Goal: Answer question/provide support: Share knowledge or assist other users

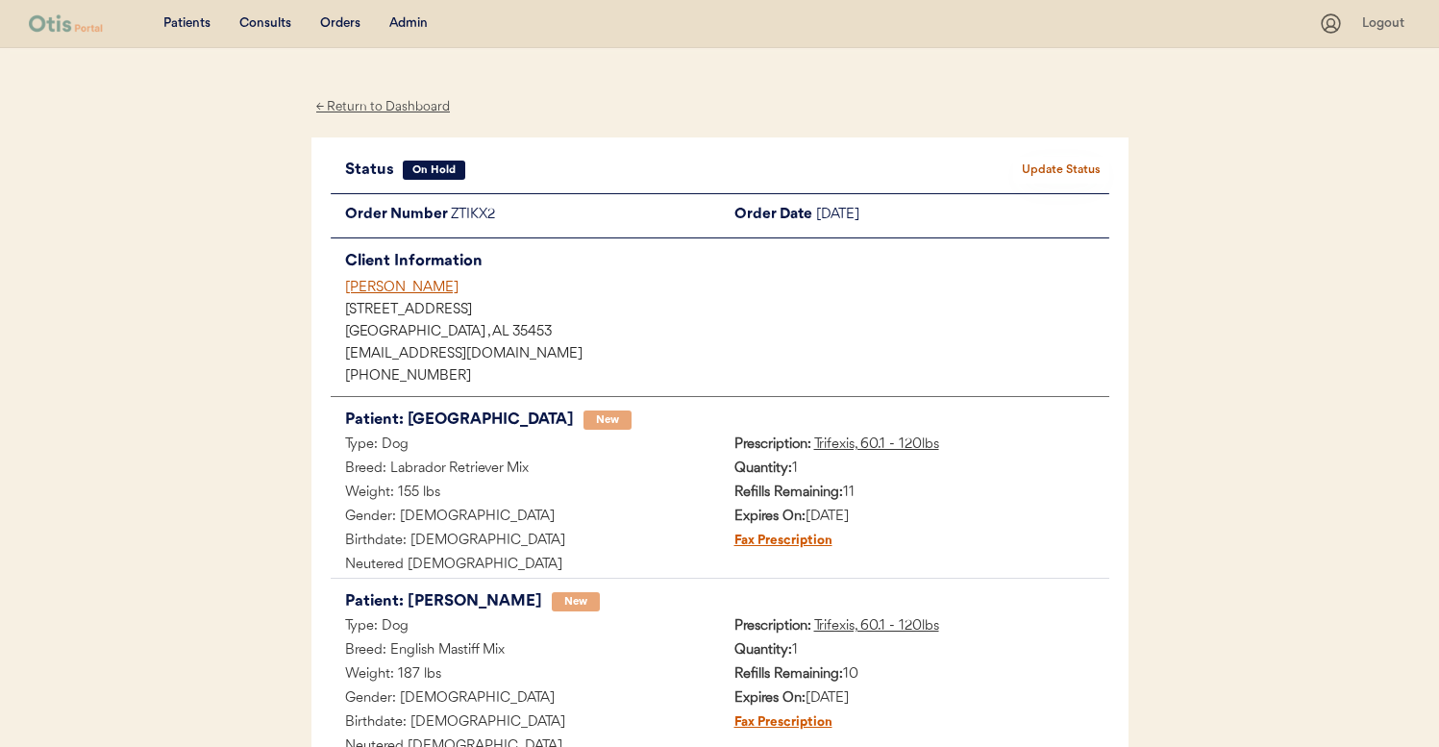
click at [417, 20] on div "Admin" at bounding box center [408, 23] width 38 height 19
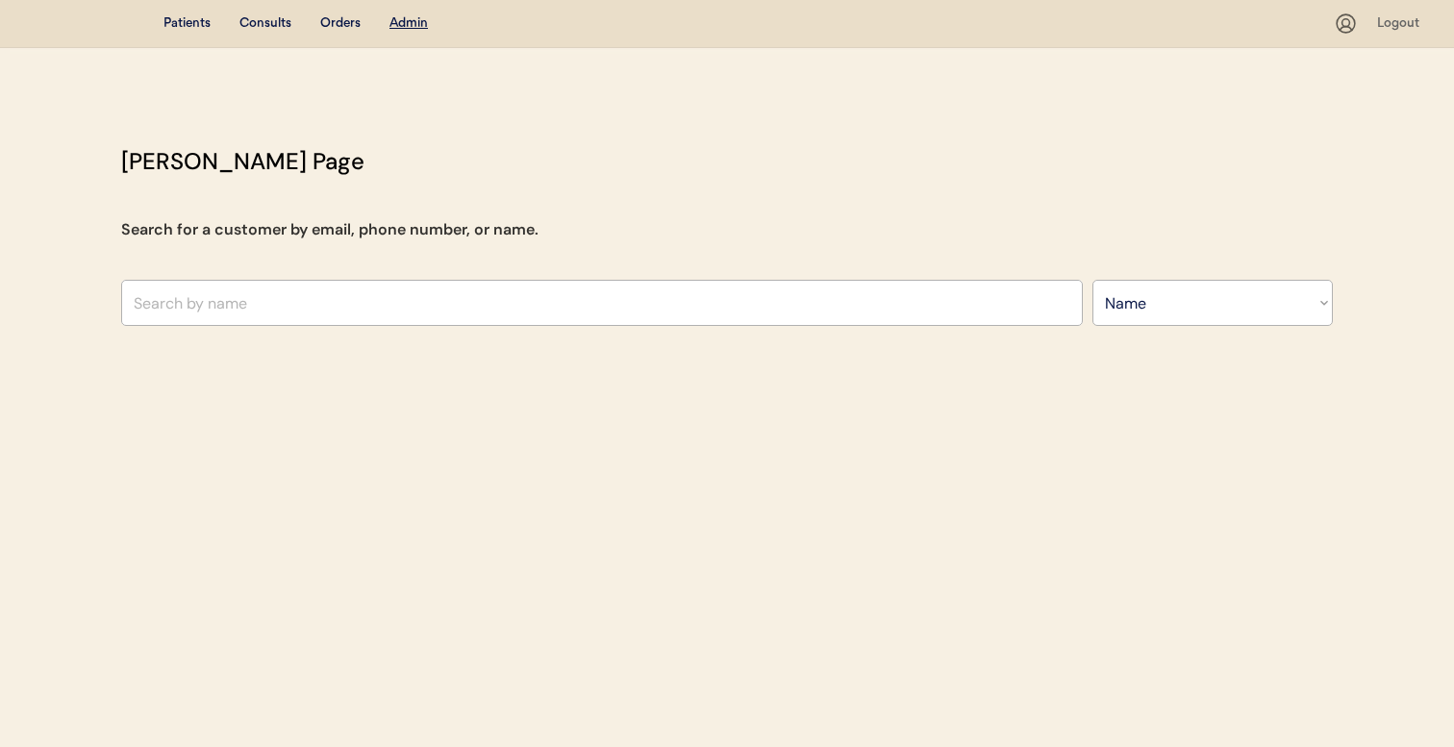
select select ""Name""
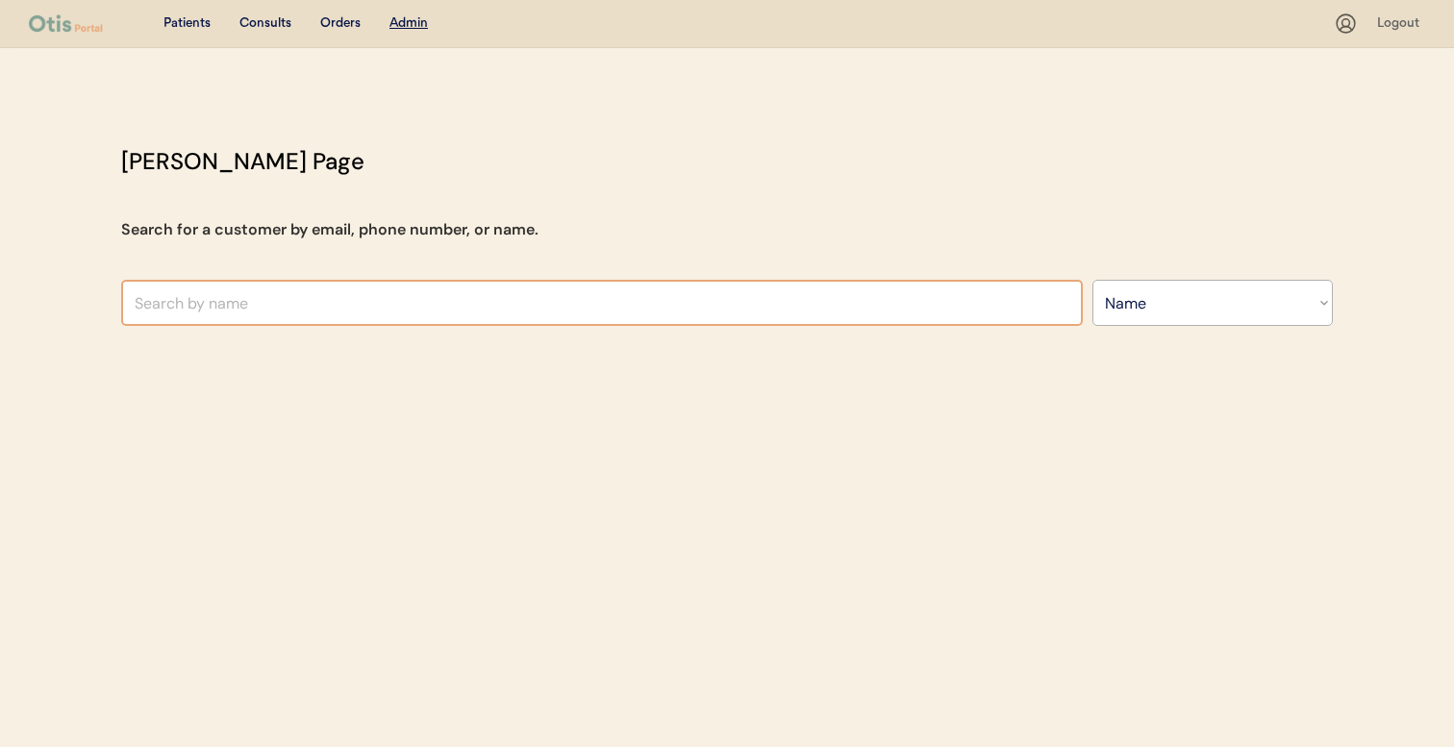
click at [537, 309] on input "text" at bounding box center [601, 303] width 961 height 46
type input "shann"
type input "shannon Layton"
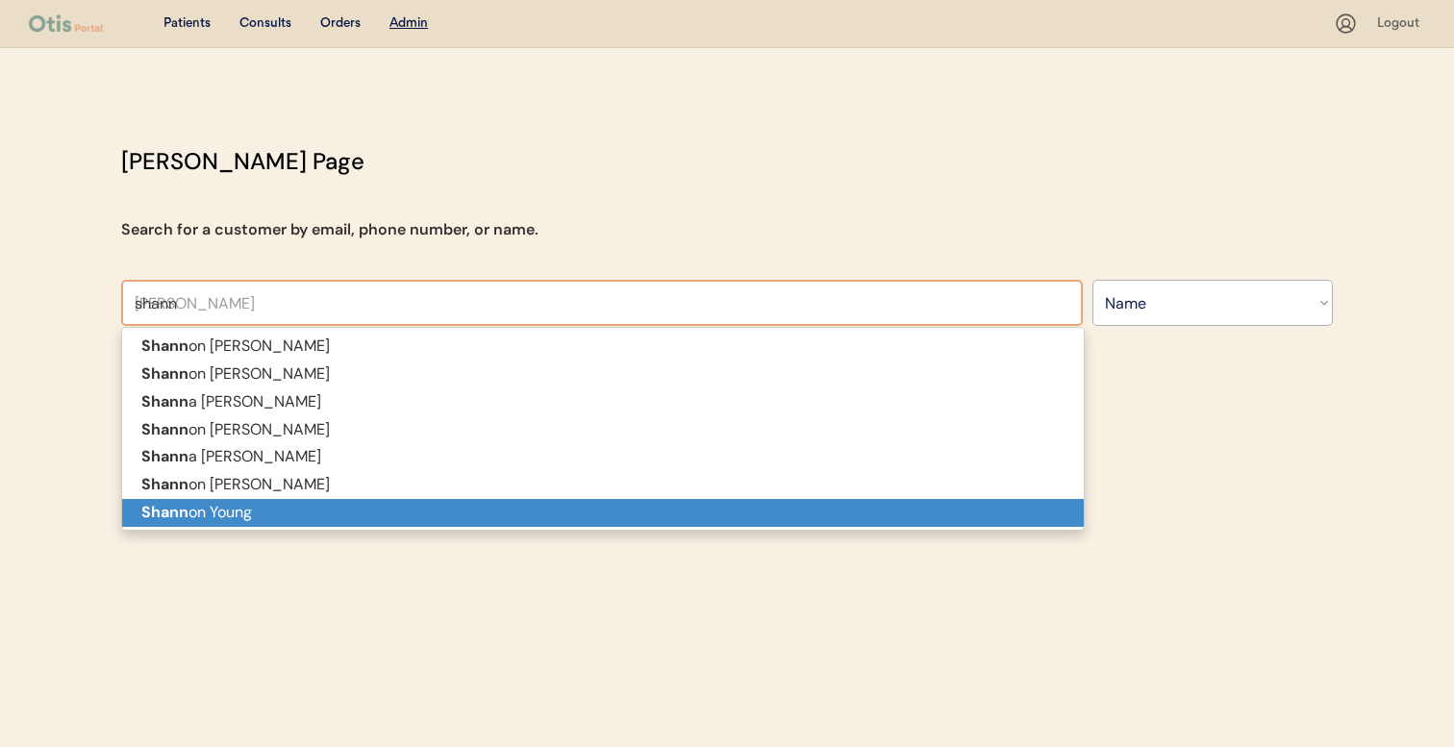
click at [460, 513] on p "Shann on Young" at bounding box center [602, 513] width 961 height 28
type input "[PERSON_NAME]"
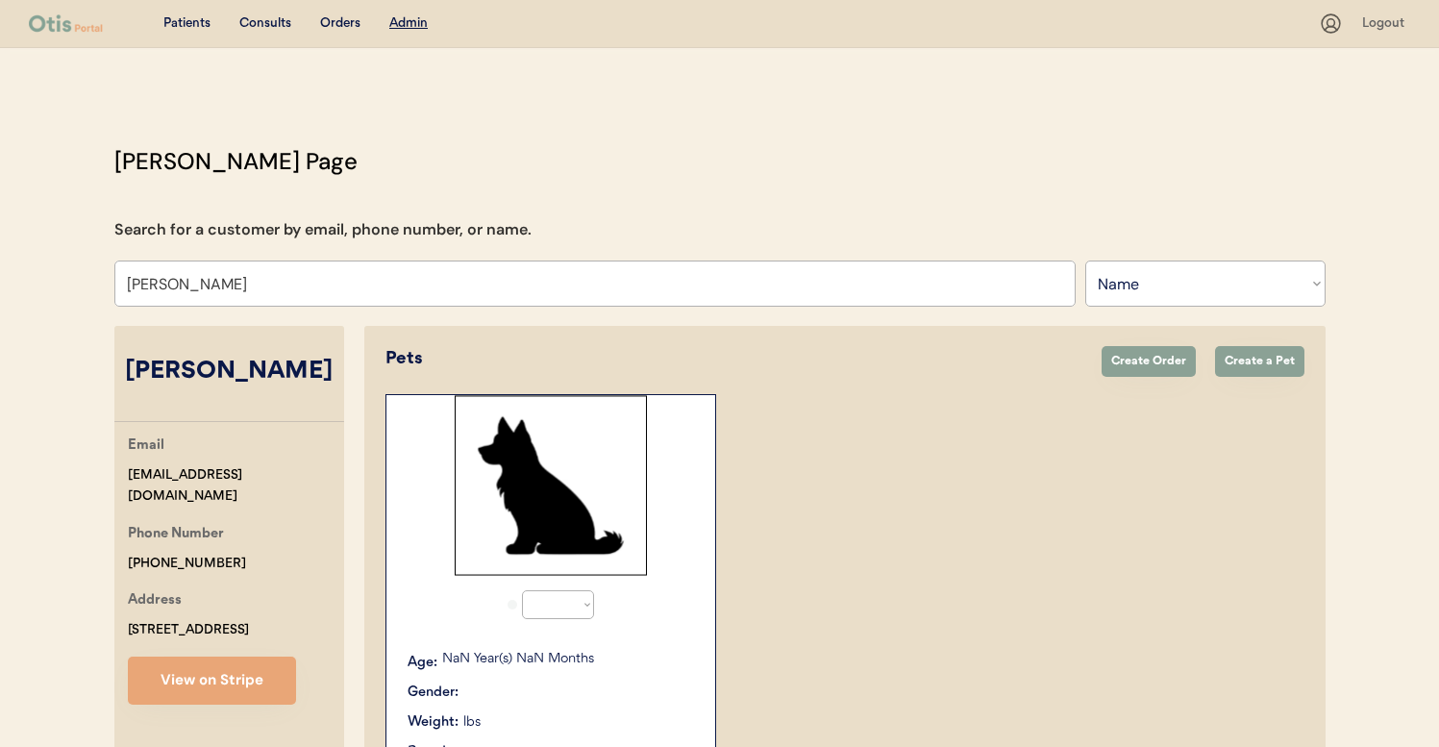
select select "true"
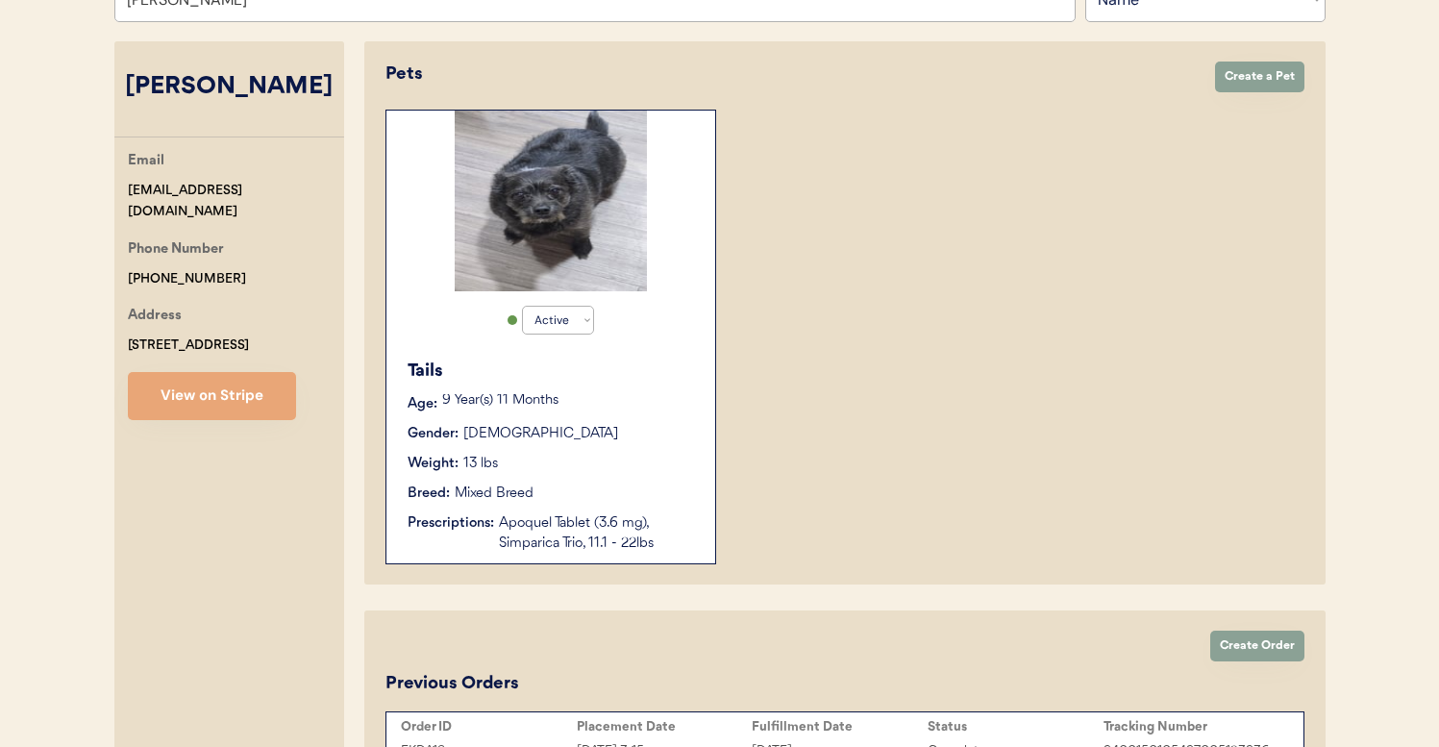
scroll to position [289, 0]
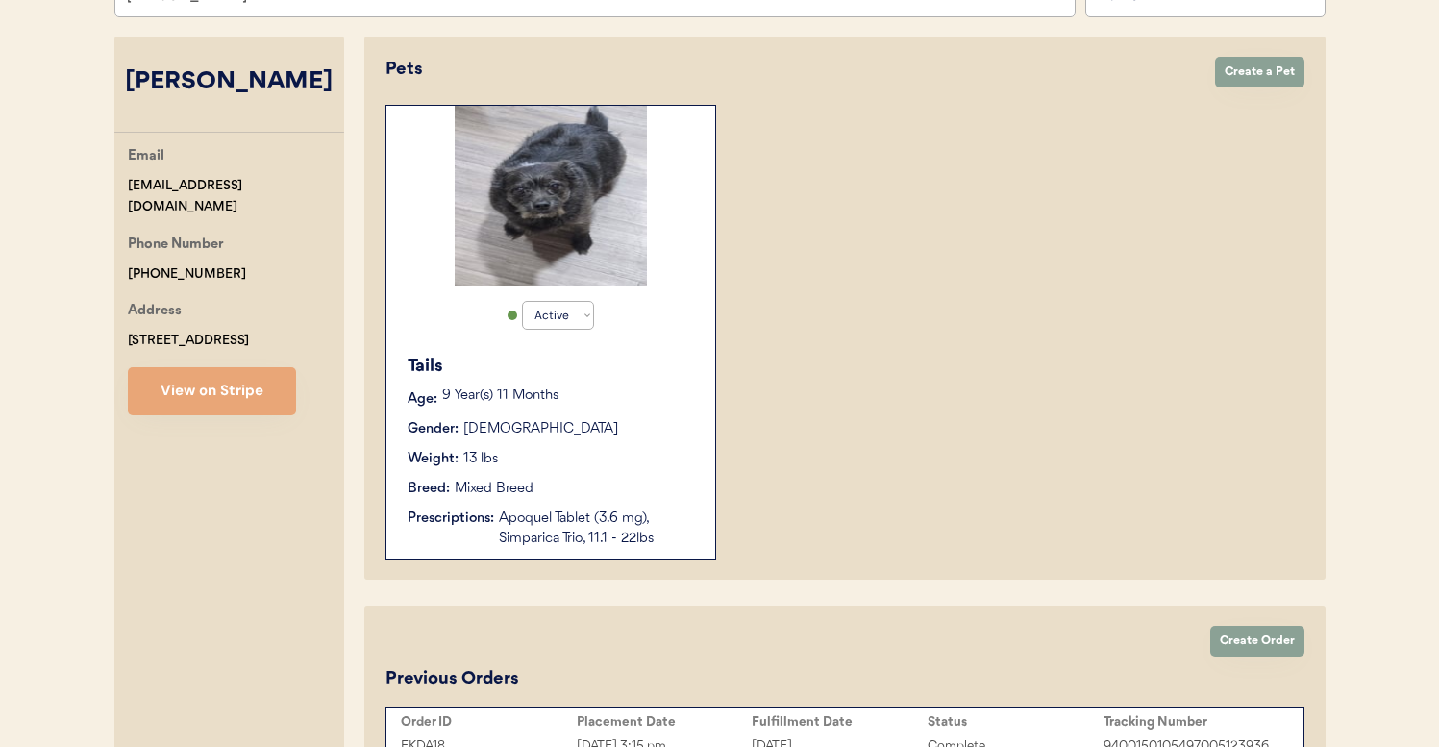
type input "[PERSON_NAME]"
click at [607, 393] on p "9 Year(s) 11 Months" at bounding box center [569, 395] width 254 height 13
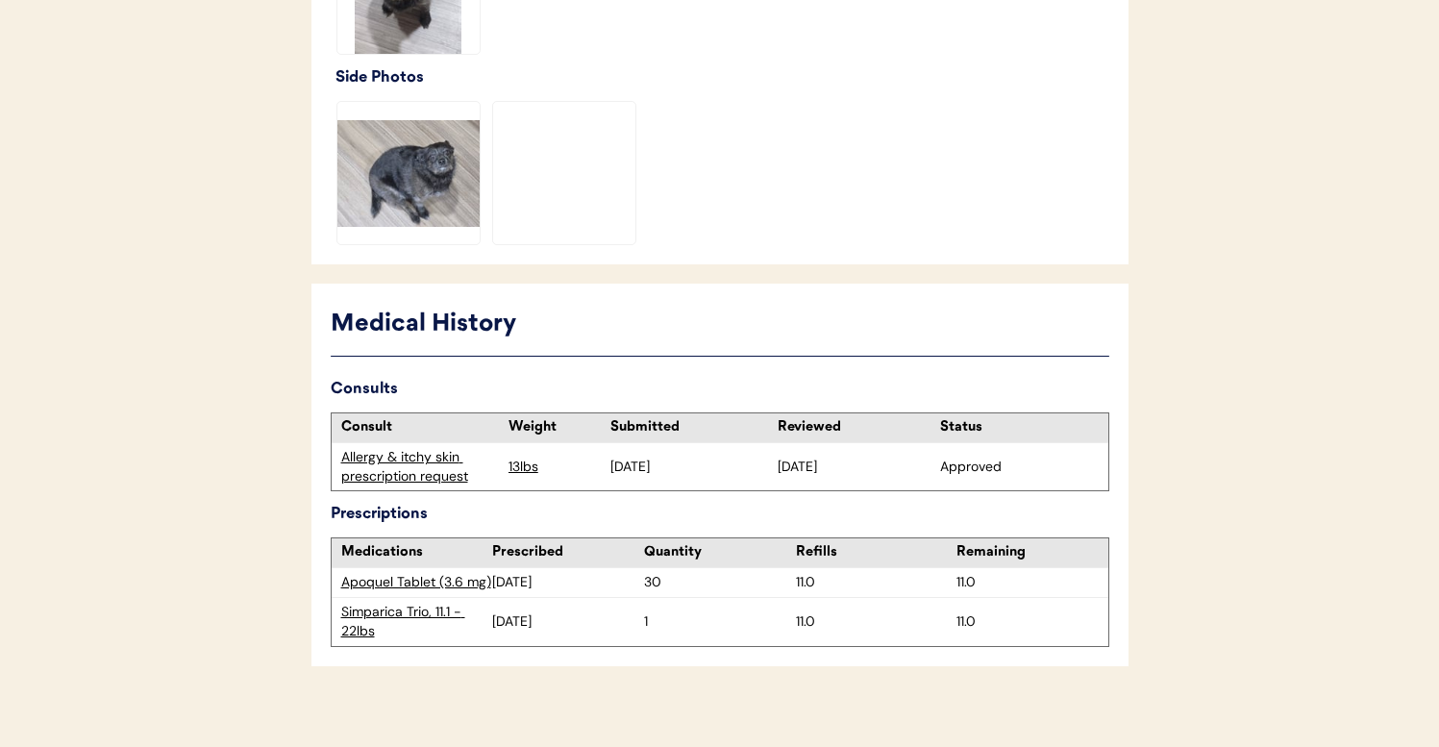
scroll to position [728, 0]
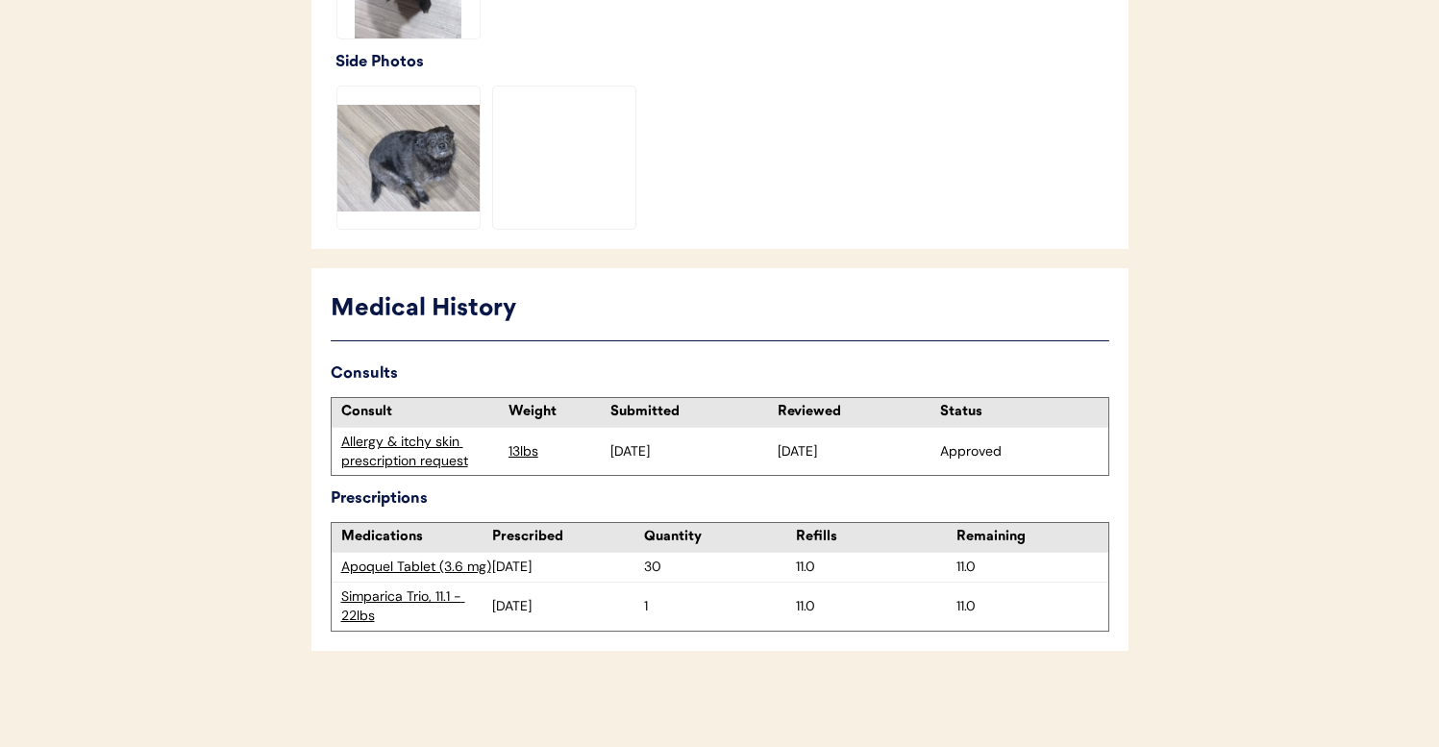
click at [445, 460] on div "Allergy & itchy skin prescription request" at bounding box center [420, 451] width 158 height 37
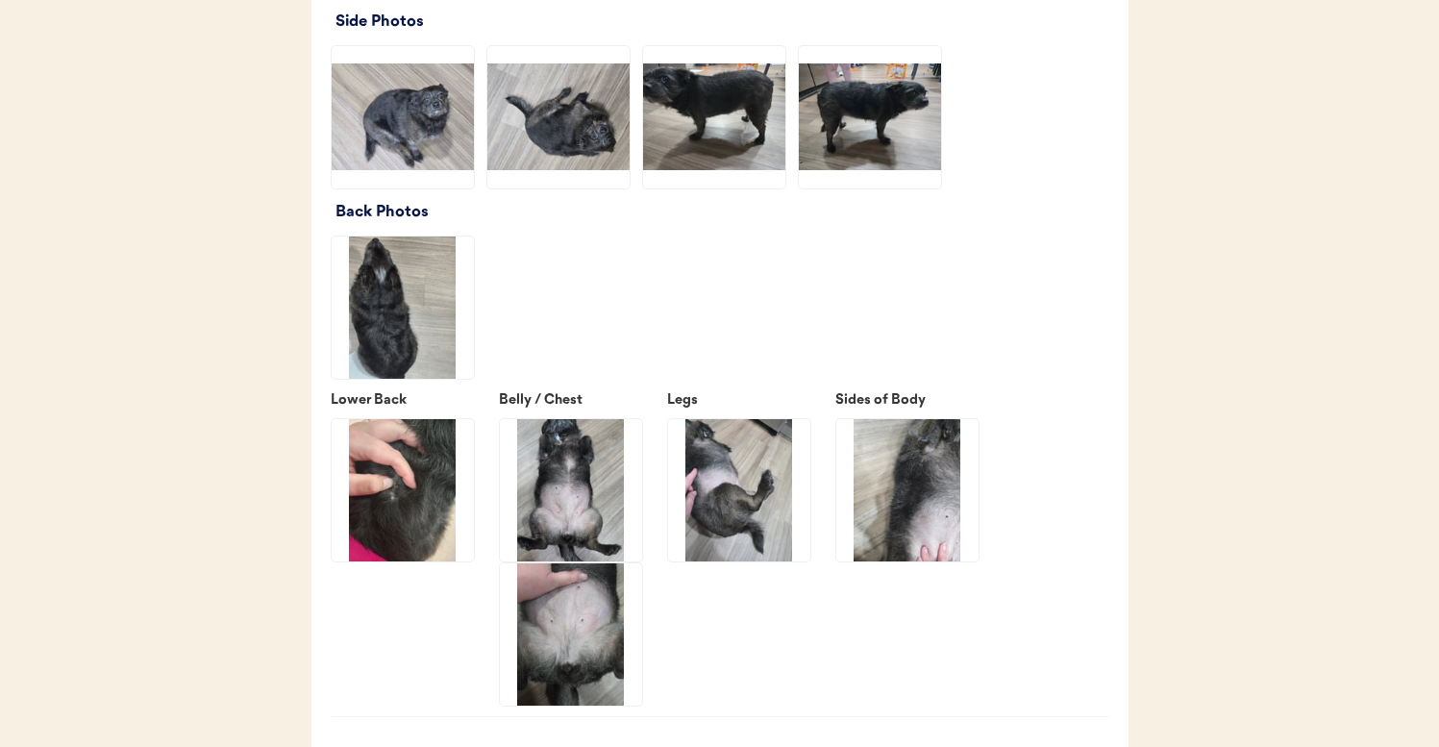
scroll to position [2824, 0]
click at [747, 540] on img at bounding box center [739, 491] width 142 height 142
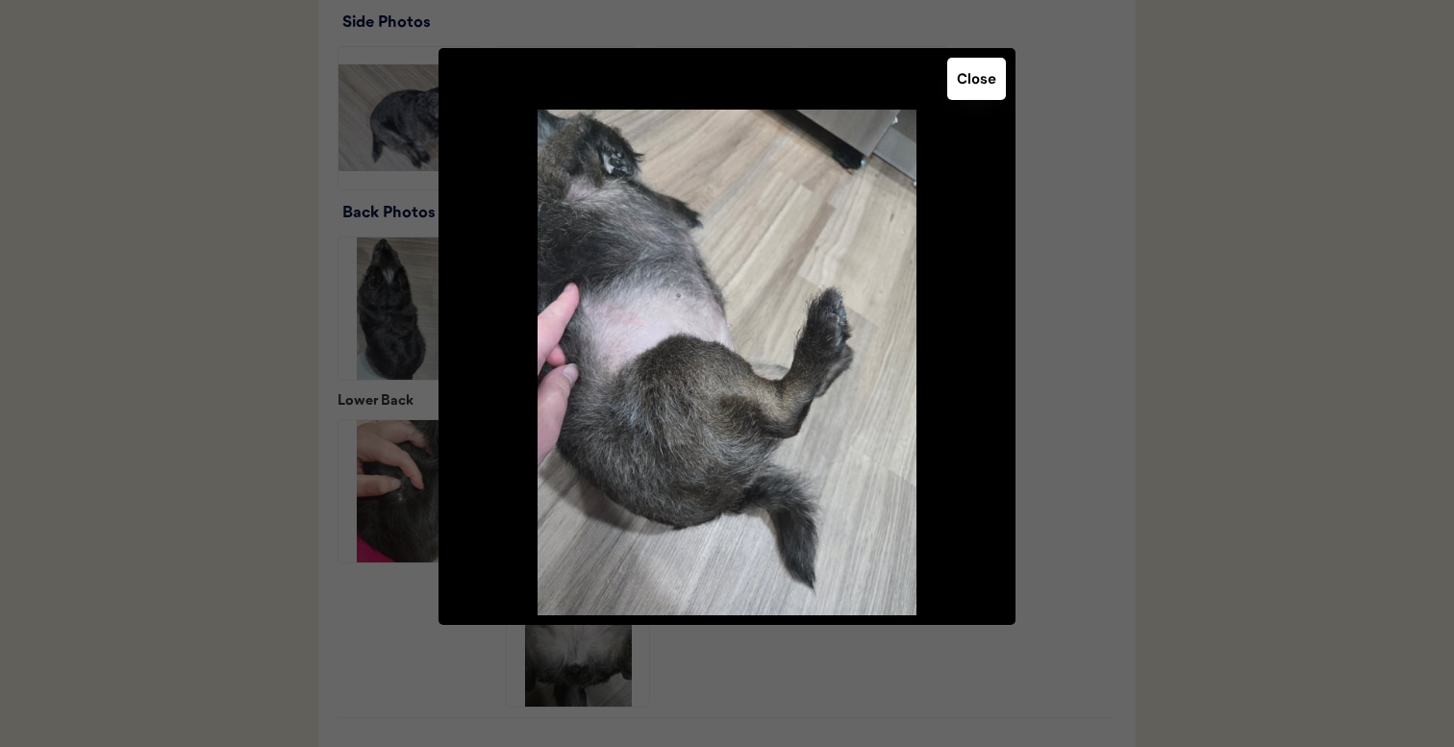
click at [1092, 519] on div at bounding box center [727, 373] width 1454 height 747
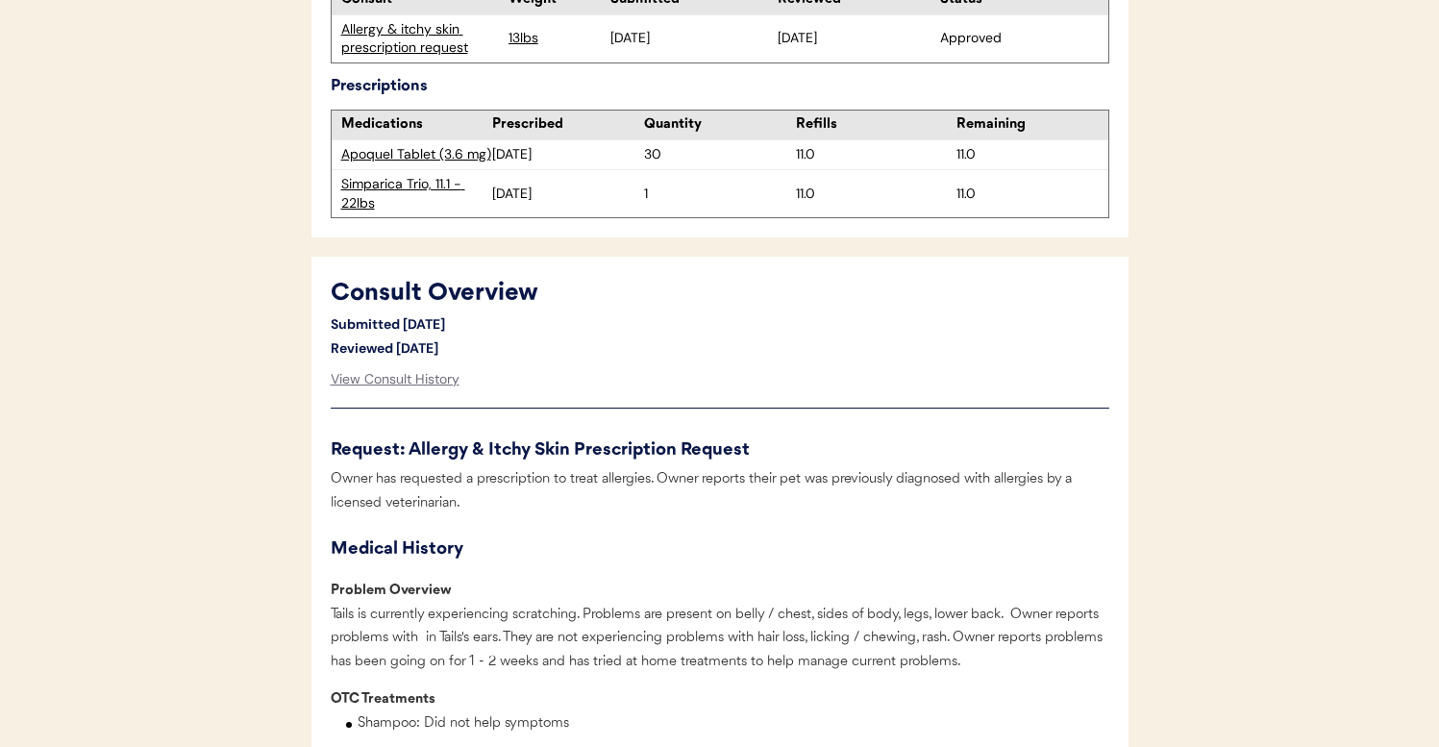
scroll to position [50, 0]
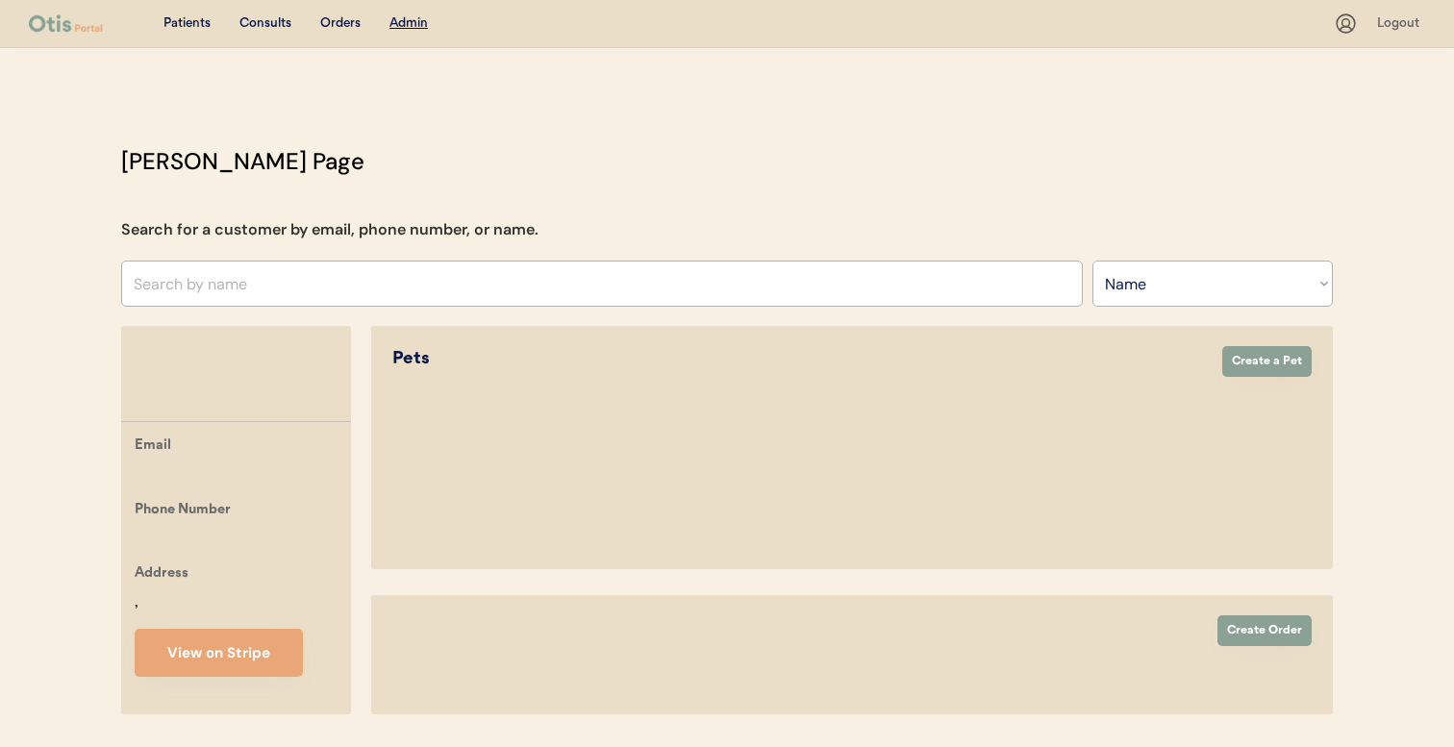
select select ""Name""
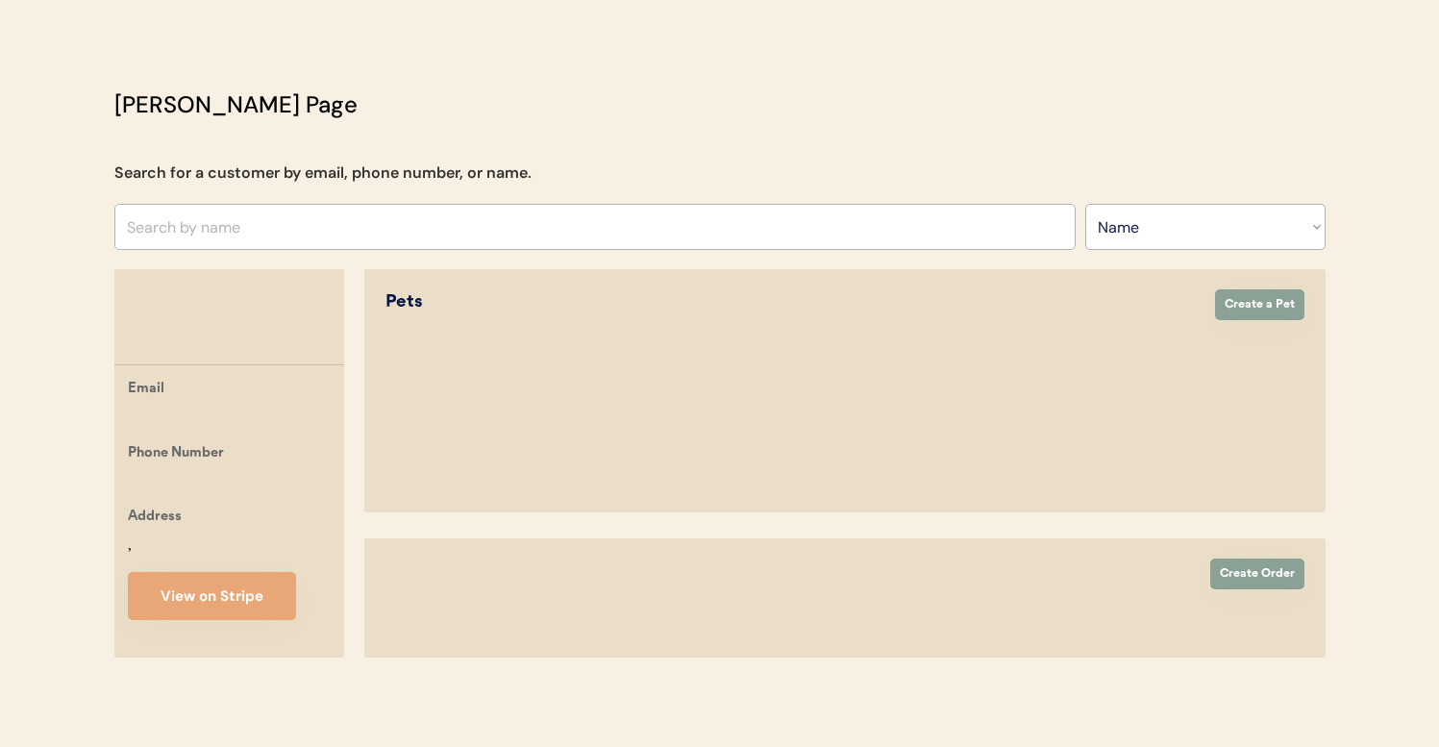
scroll to position [289, 0]
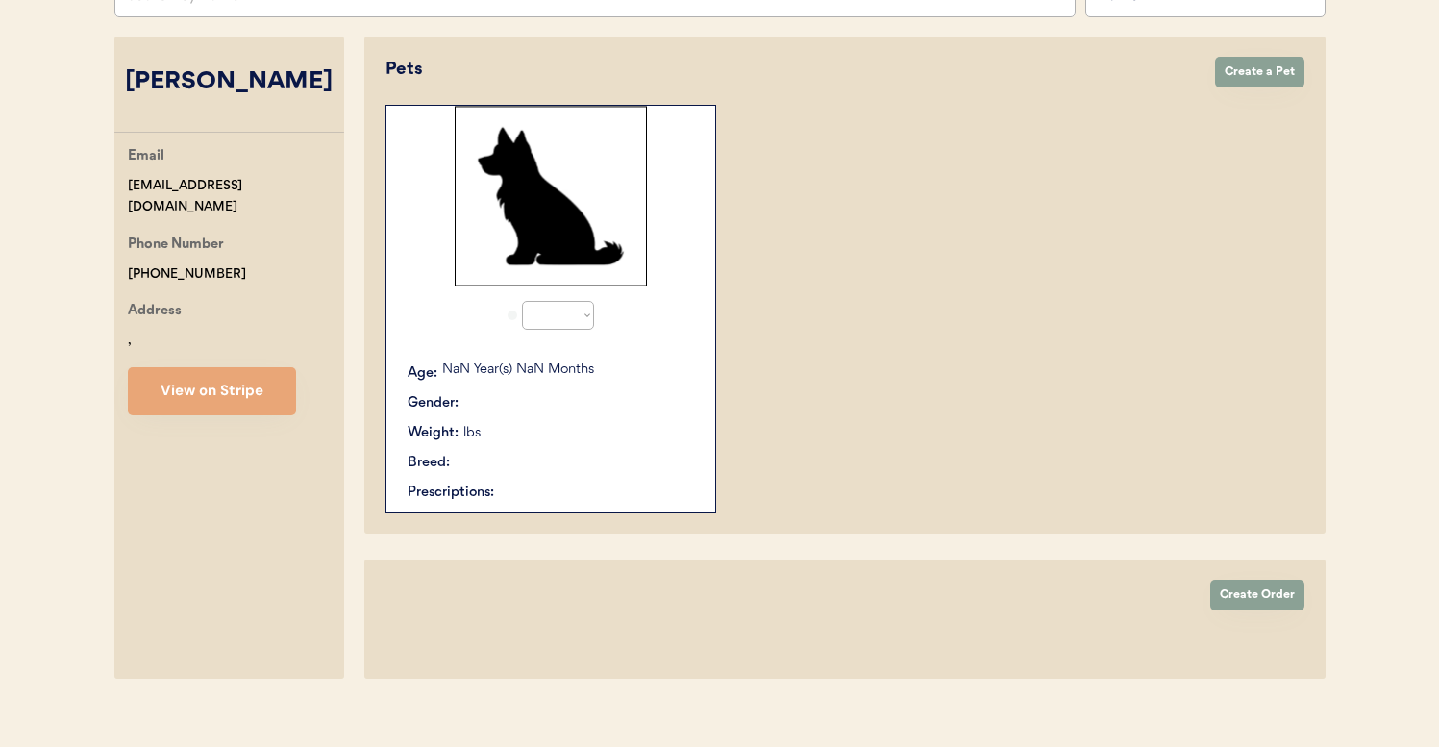
select select "true"
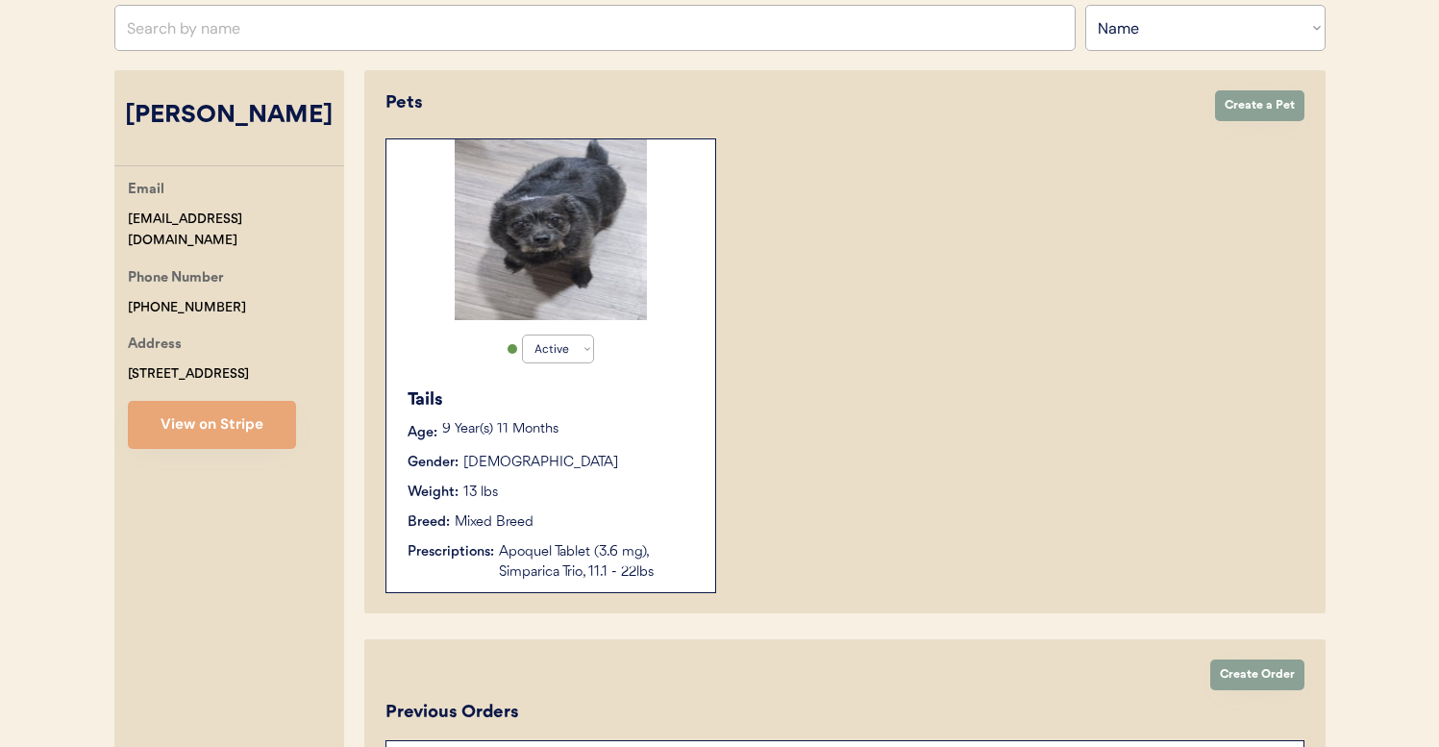
scroll to position [250, 0]
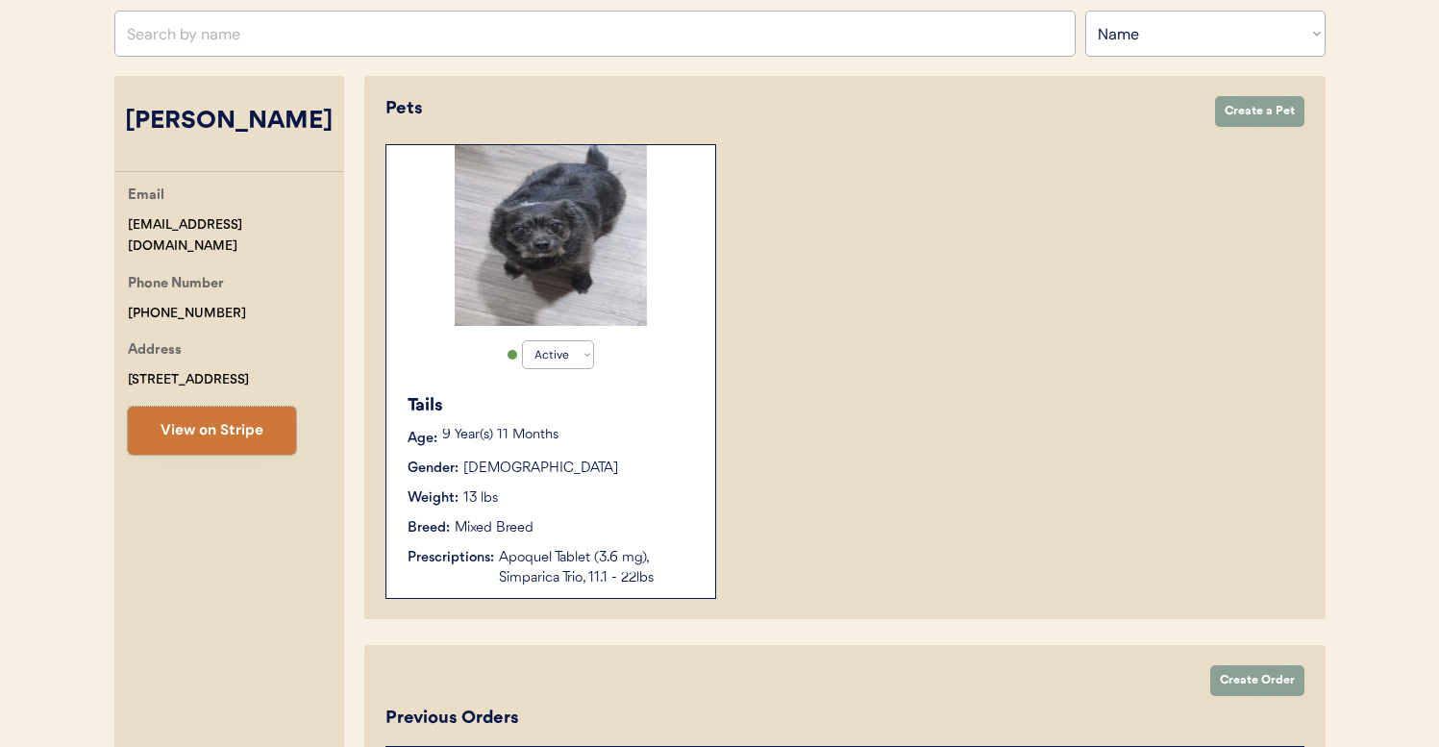
click at [279, 422] on button "View on Stripe" at bounding box center [212, 431] width 168 height 48
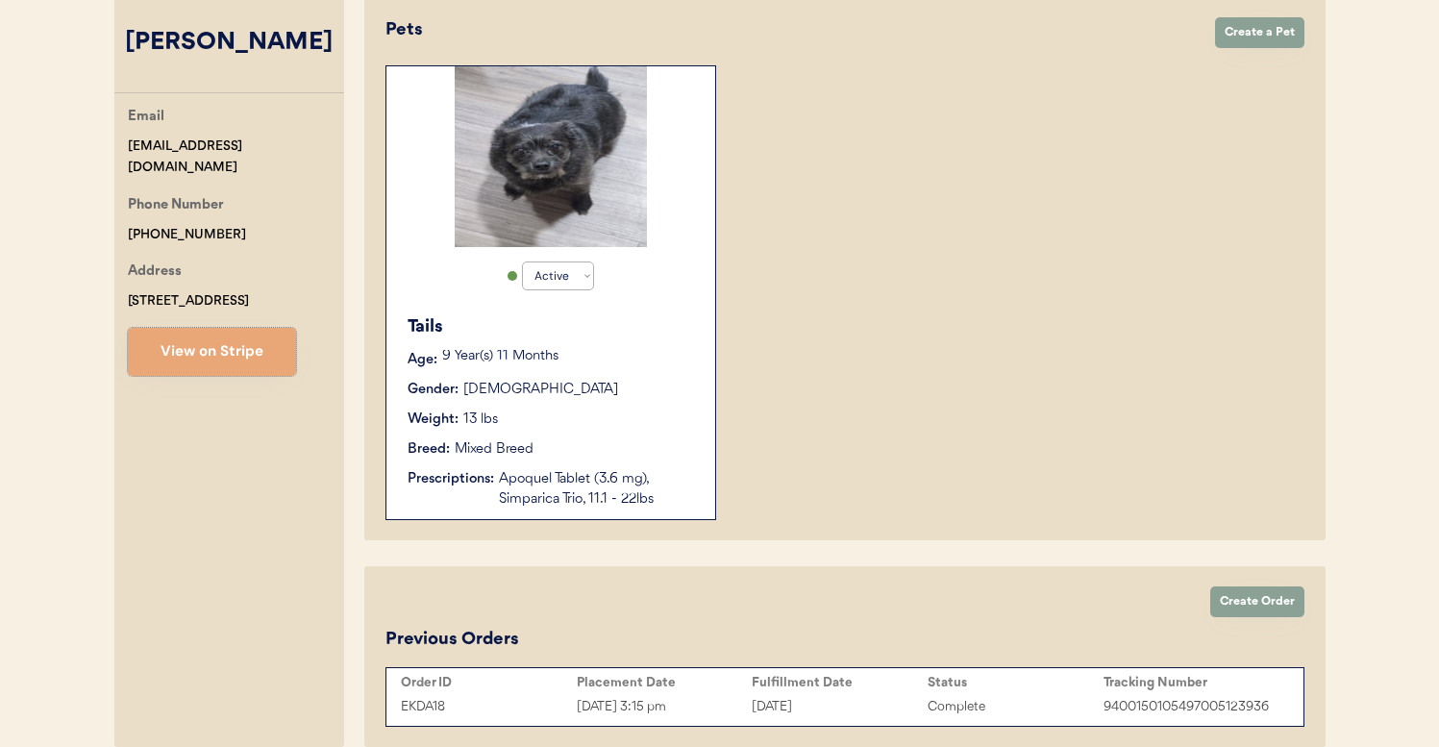
scroll to position [418, 0]
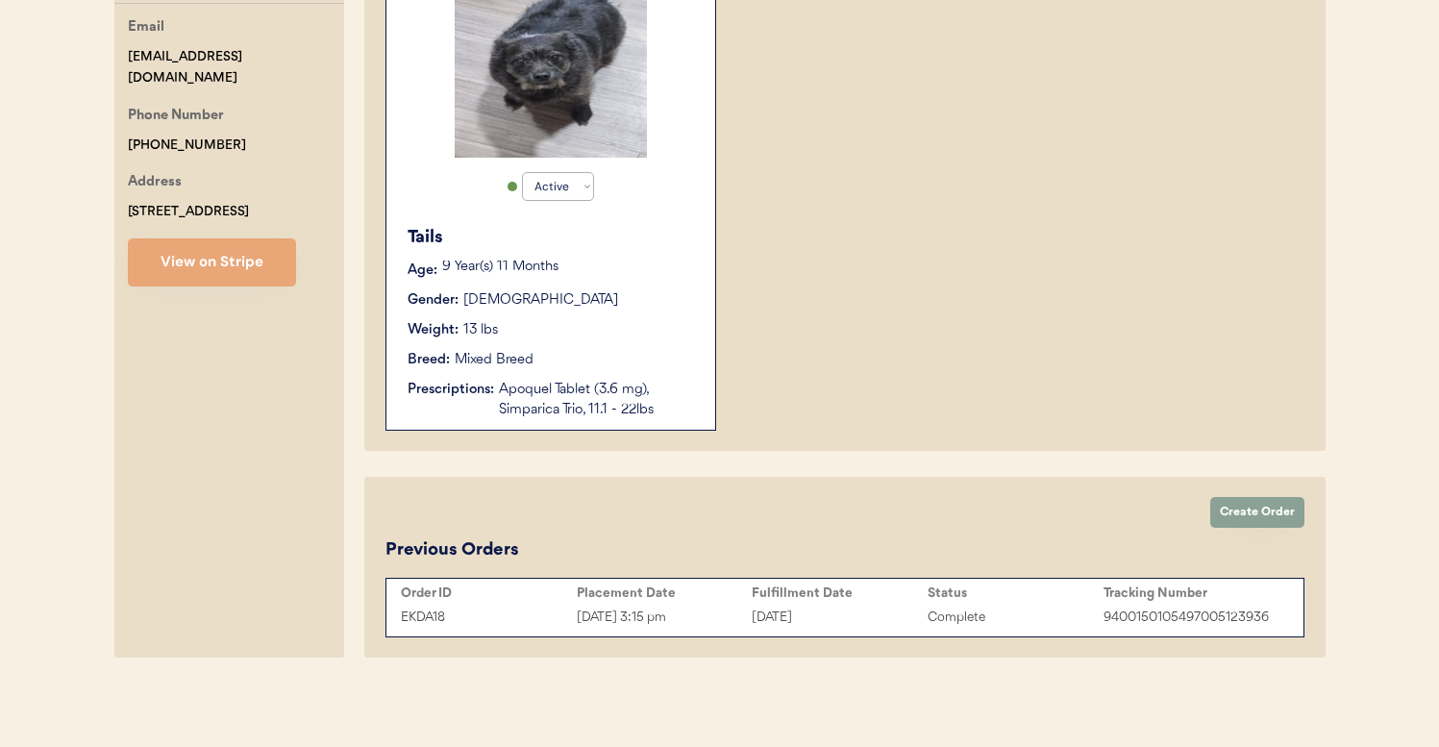
click at [692, 626] on div "[DATE] 3:15 pm" at bounding box center [665, 618] width 176 height 22
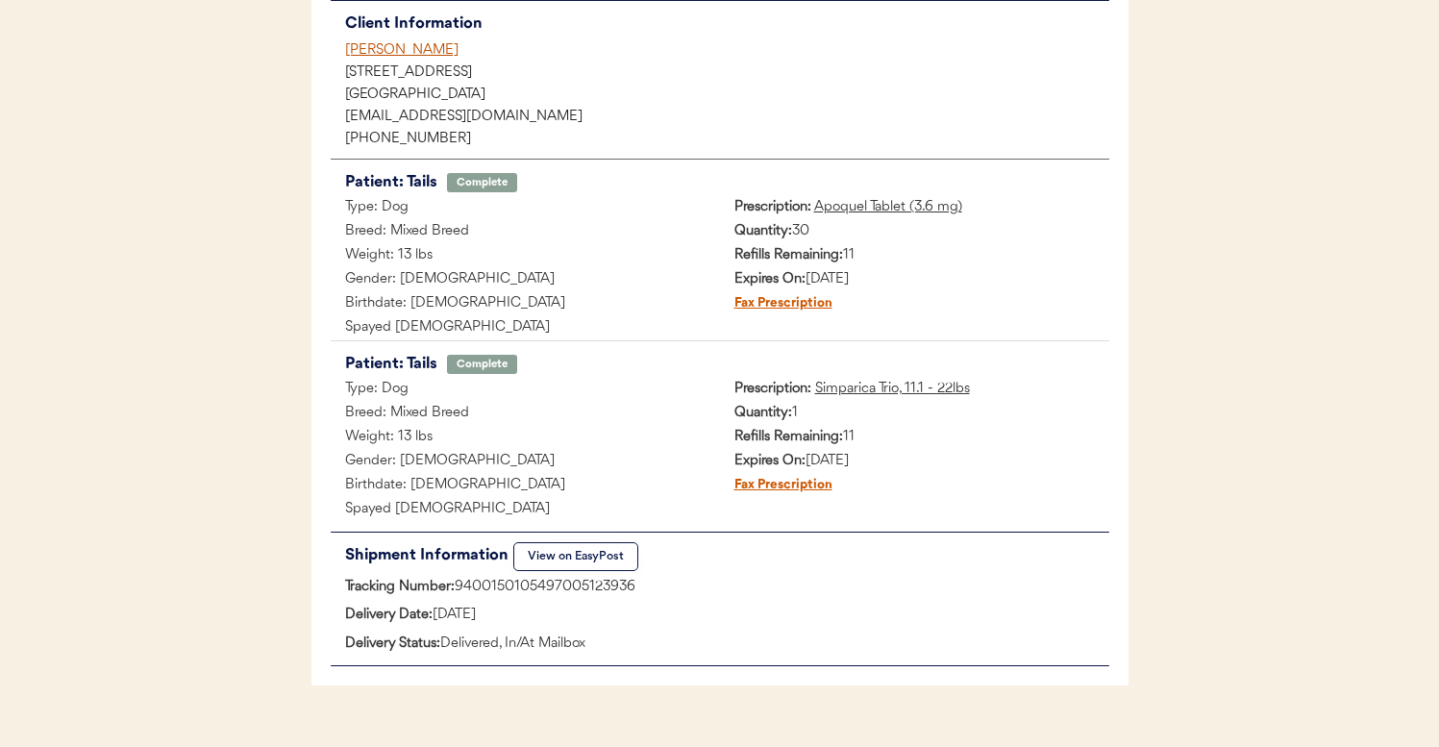
scroll to position [237, 0]
drag, startPoint x: 432, startPoint y: 611, endPoint x: 548, endPoint y: 615, distance: 116.4
click at [546, 616] on div "Delivery Date: June 30, 2025" at bounding box center [720, 617] width 779 height 24
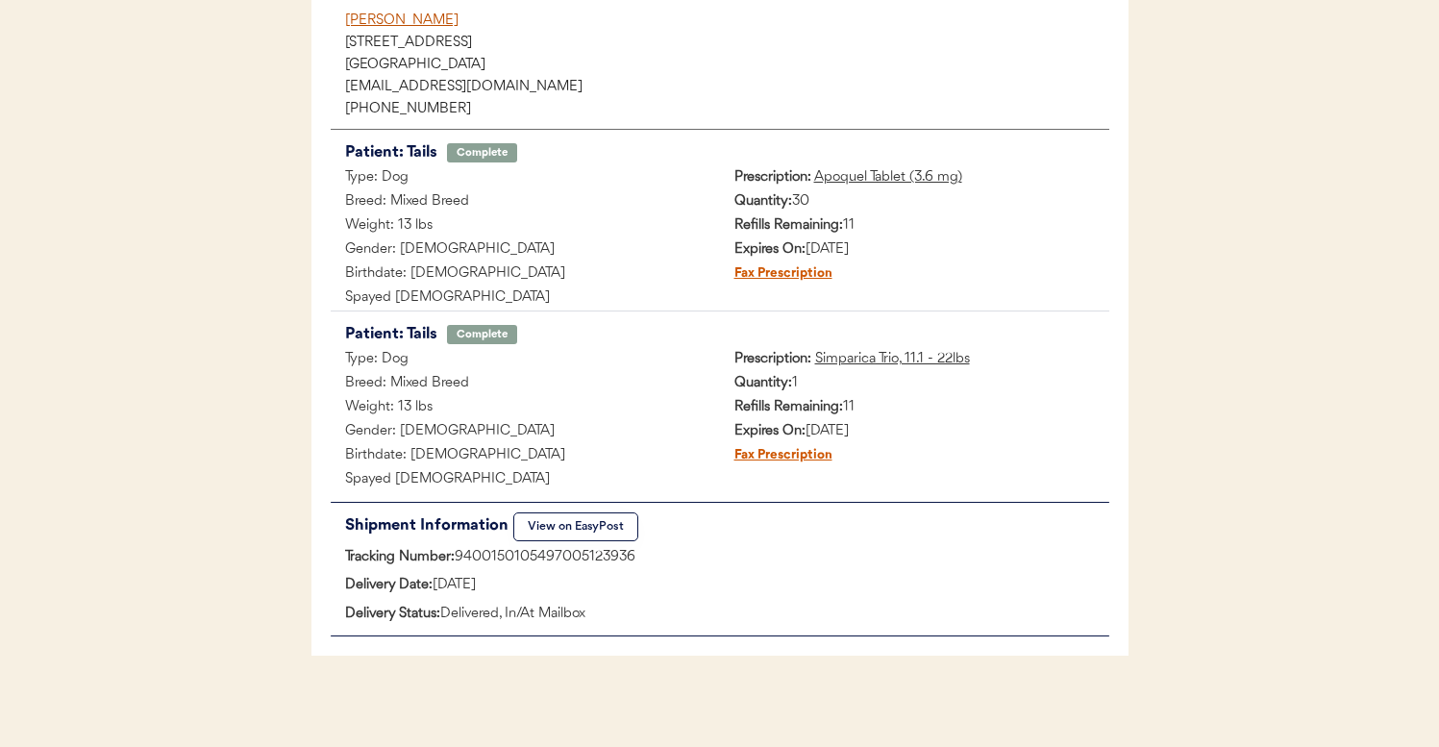
scroll to position [272, 0]
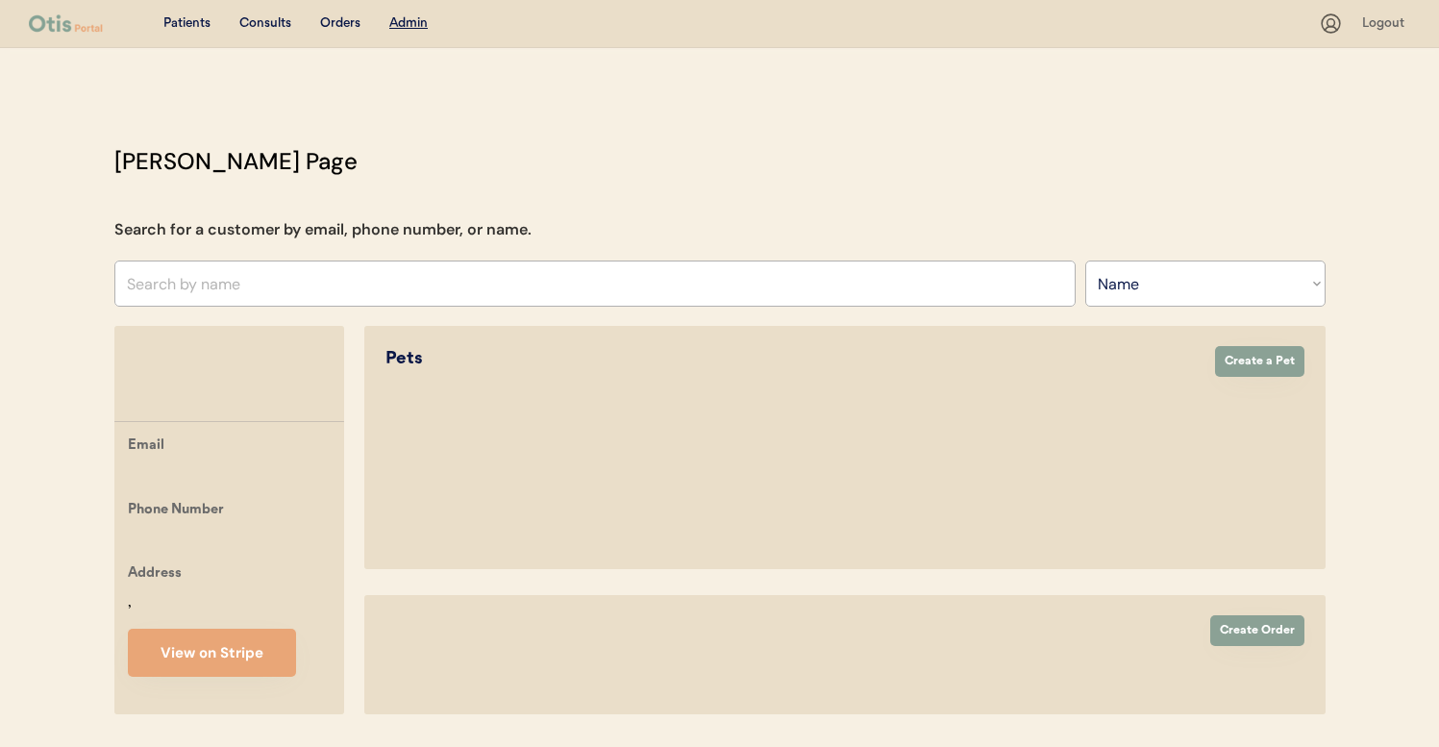
select select ""Name""
select select "true"
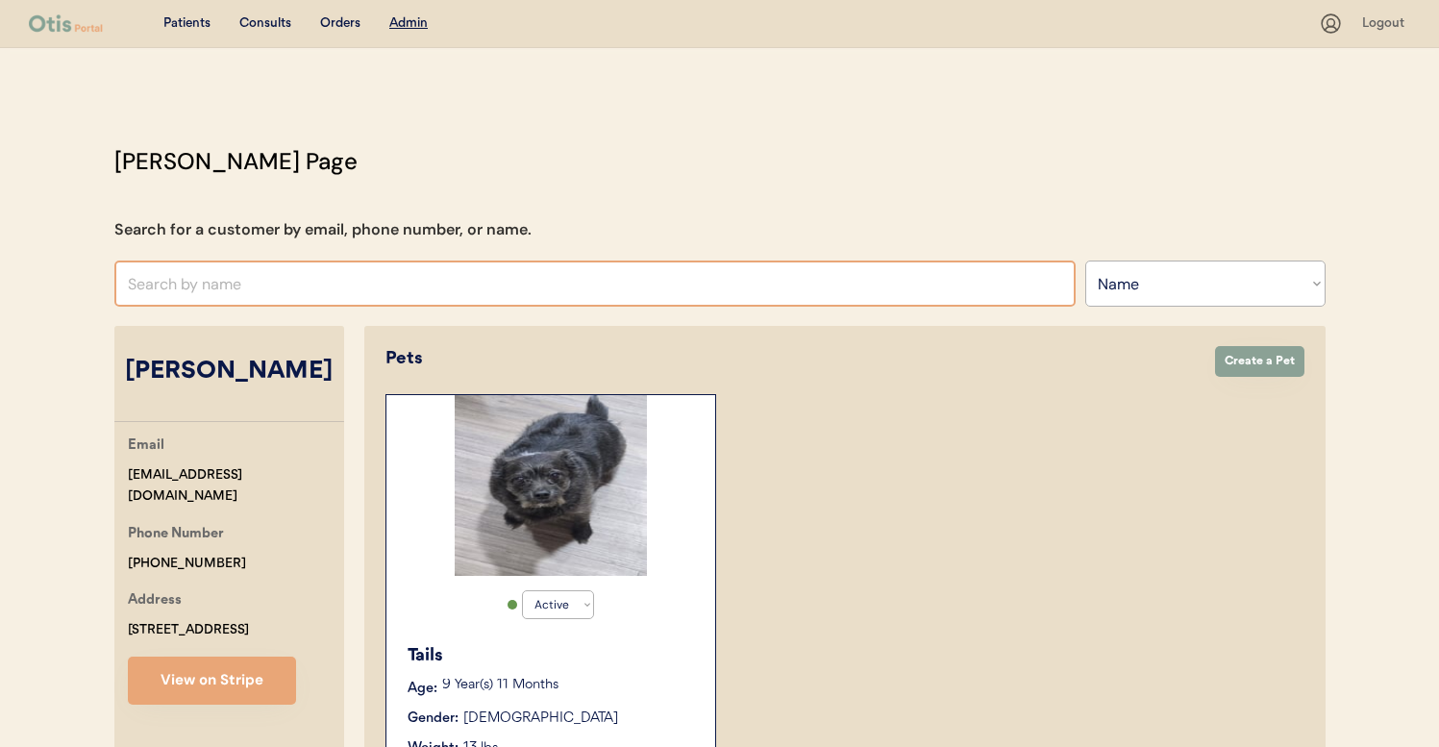
click at [214, 295] on input "text" at bounding box center [594, 284] width 961 height 46
type input "kas"
type input "kasandra Watkins"
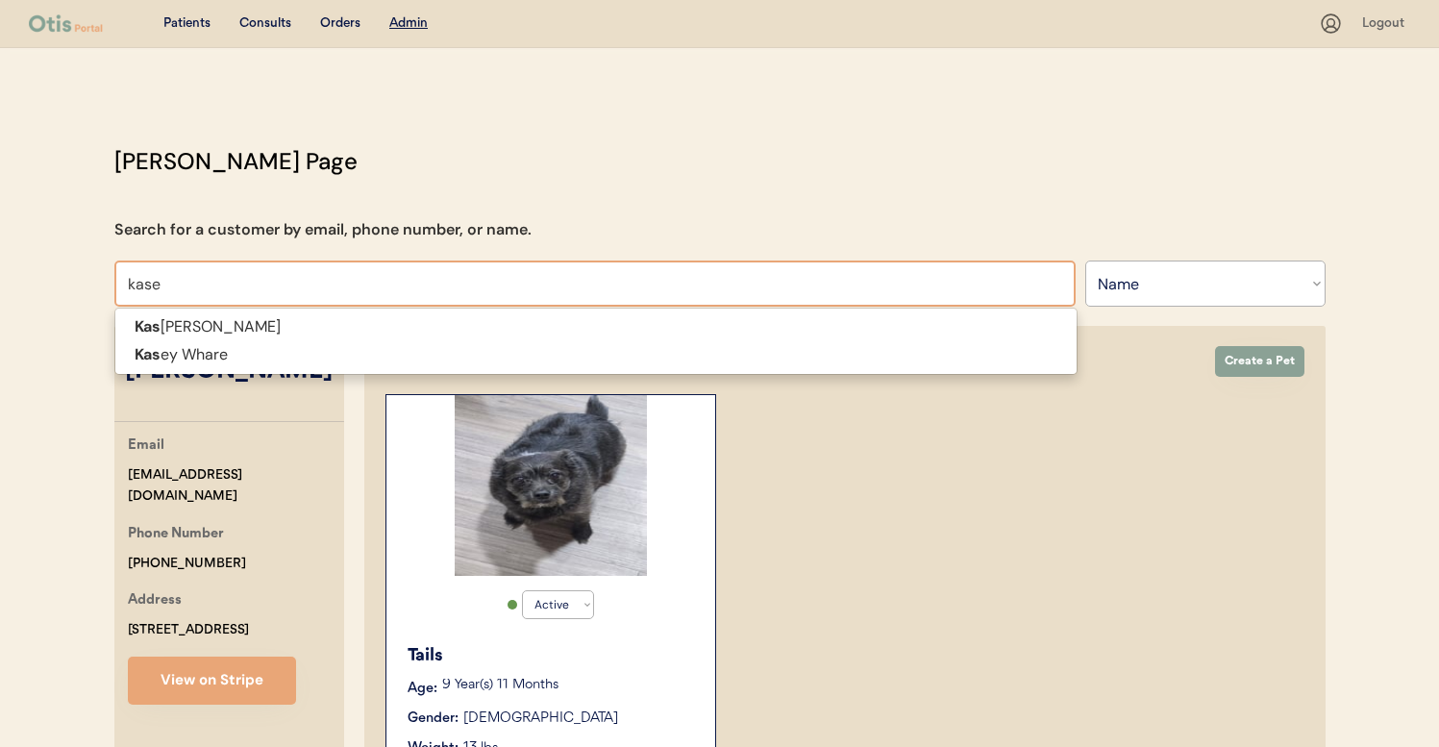
type input "kasey"
type input "kasey Whare"
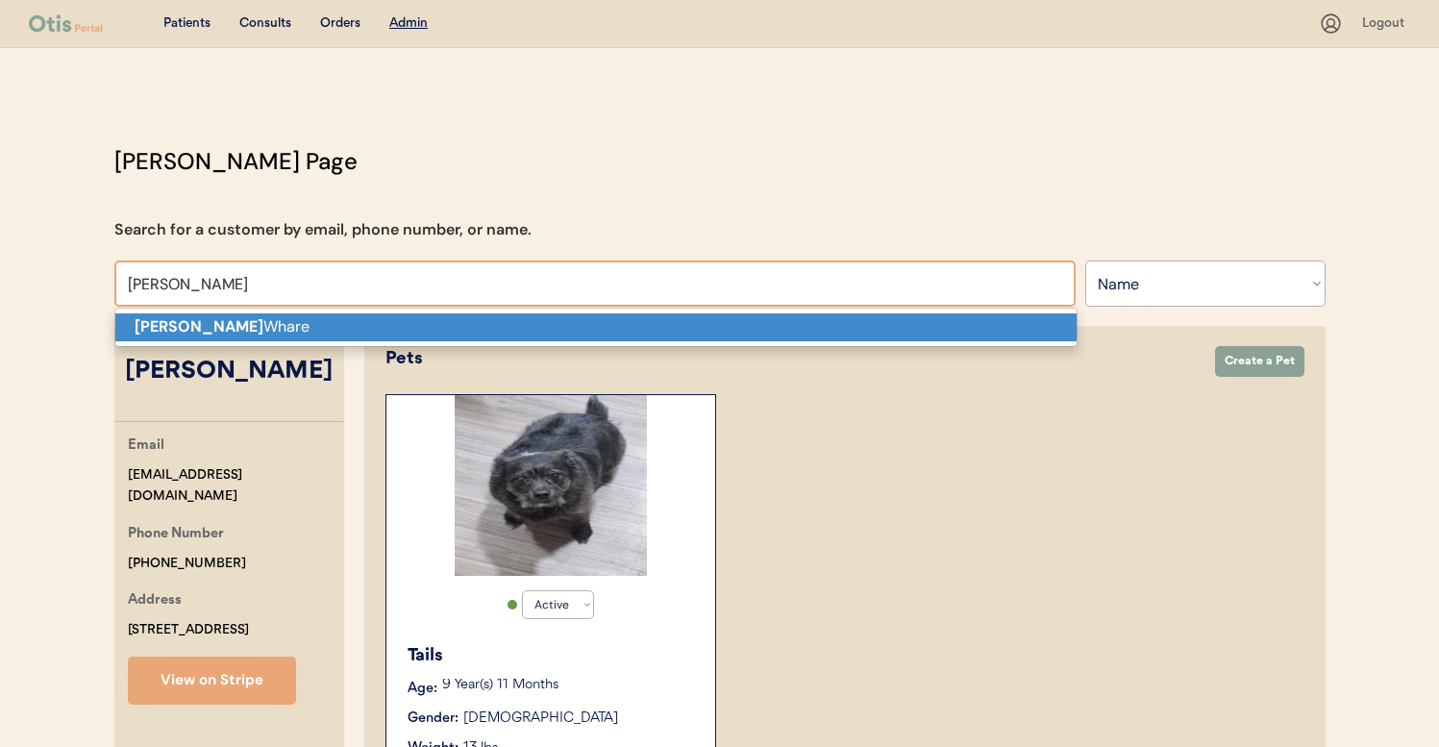
click at [224, 332] on p "Kasey Whare" at bounding box center [595, 327] width 961 height 28
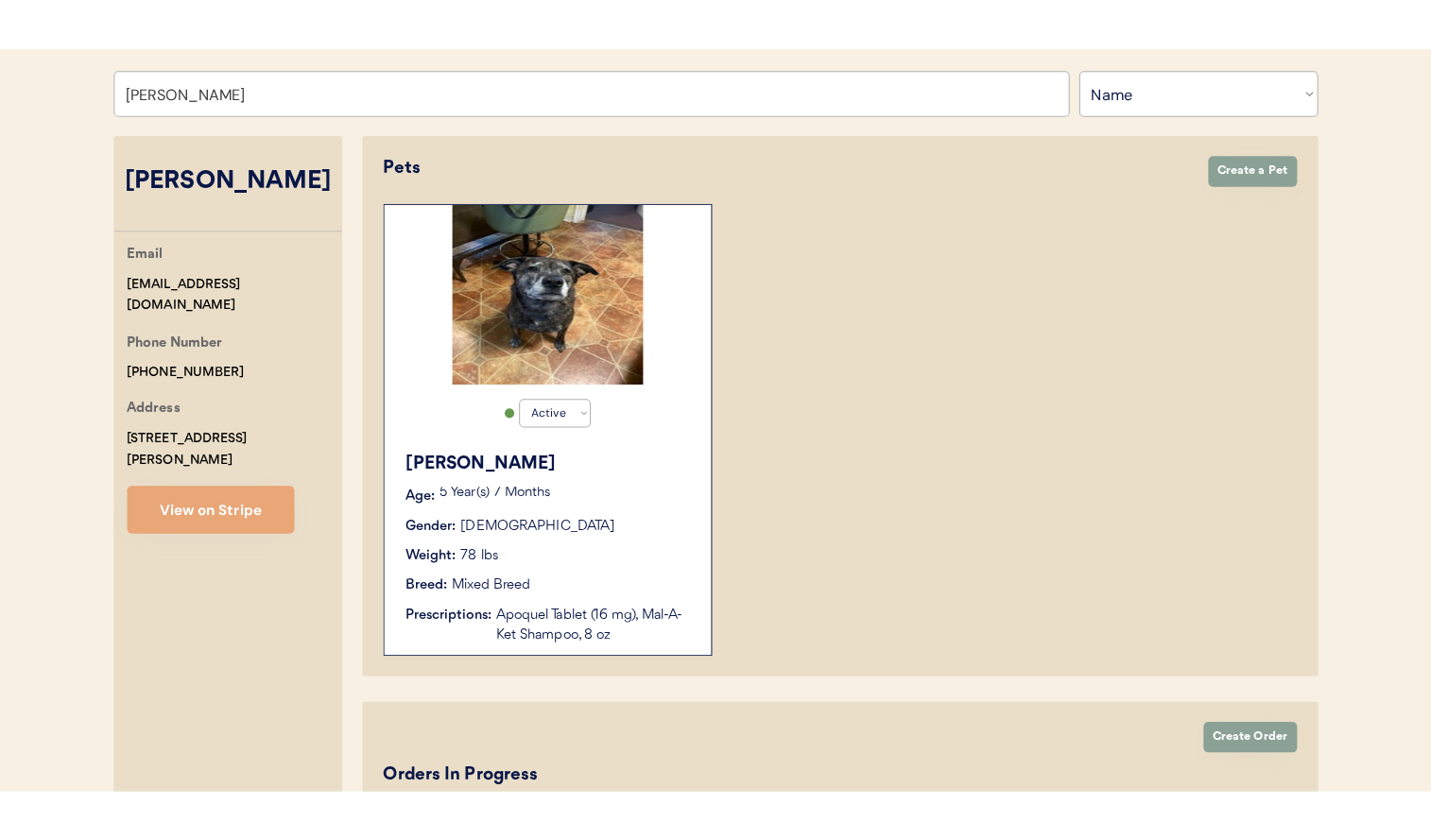
scroll to position [230, 0]
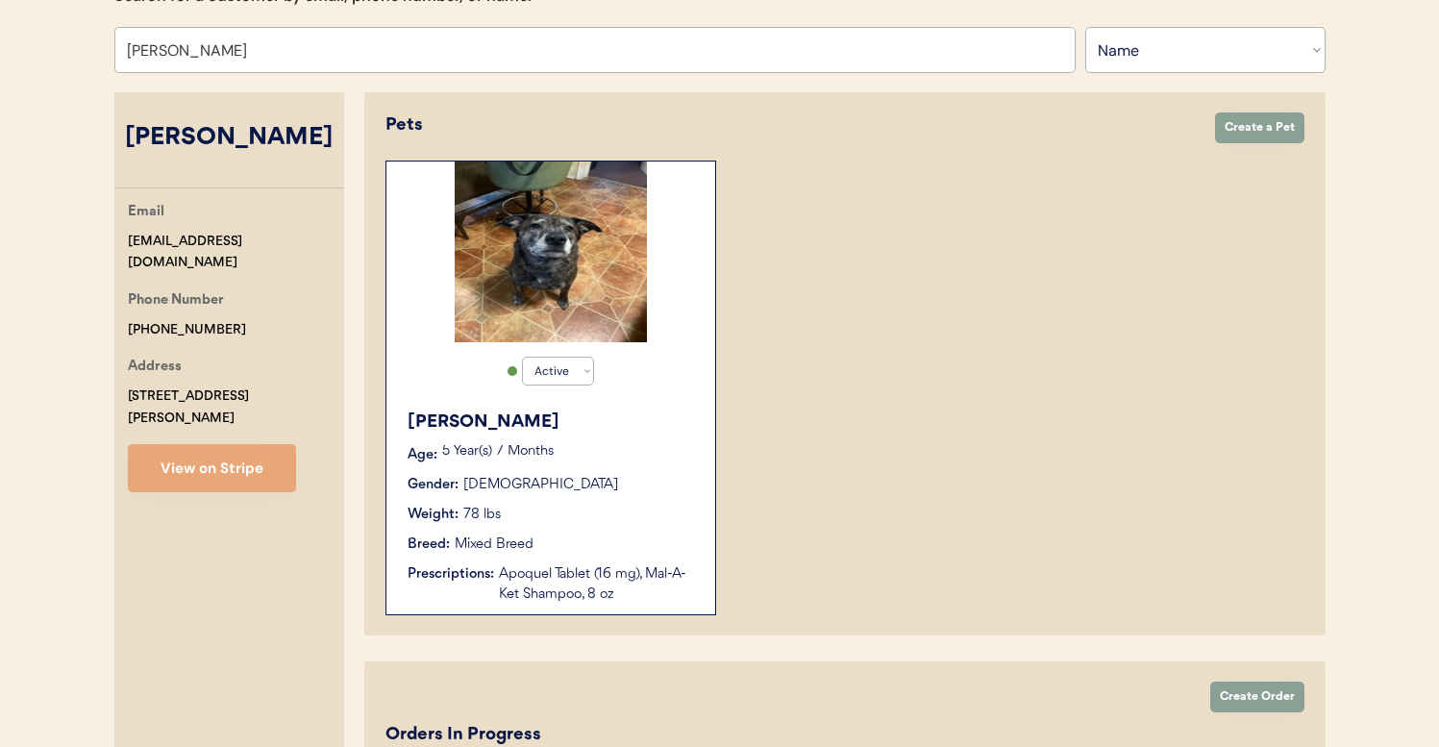
type input "[PERSON_NAME]"
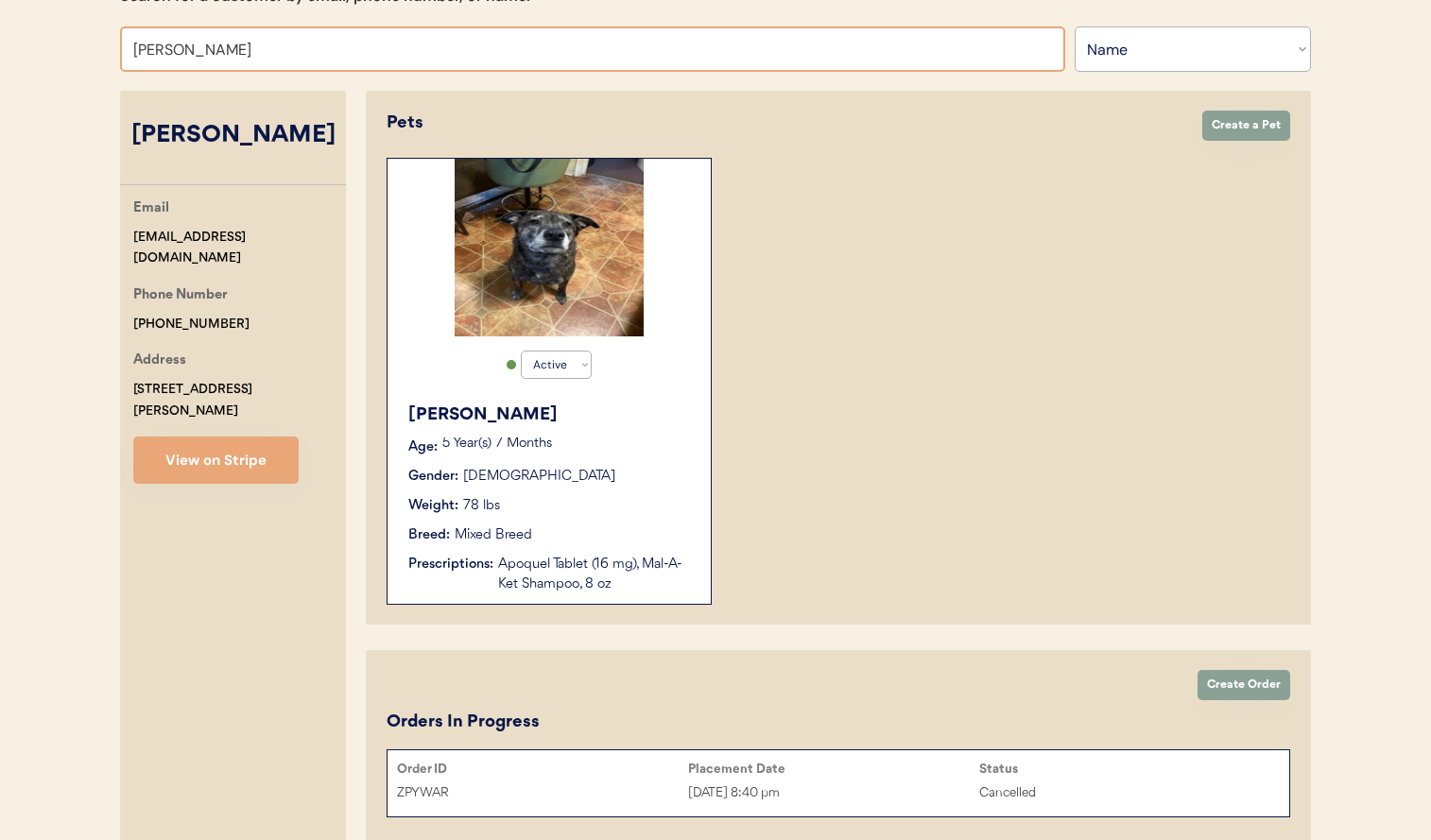
click at [670, 401] on div "Bruce Age: 5 Year(s) 7 Months Gender: Male Weight: 78 lbs Breed: Mixed Breed Pr…" at bounding box center [549, 498] width 305 height 210
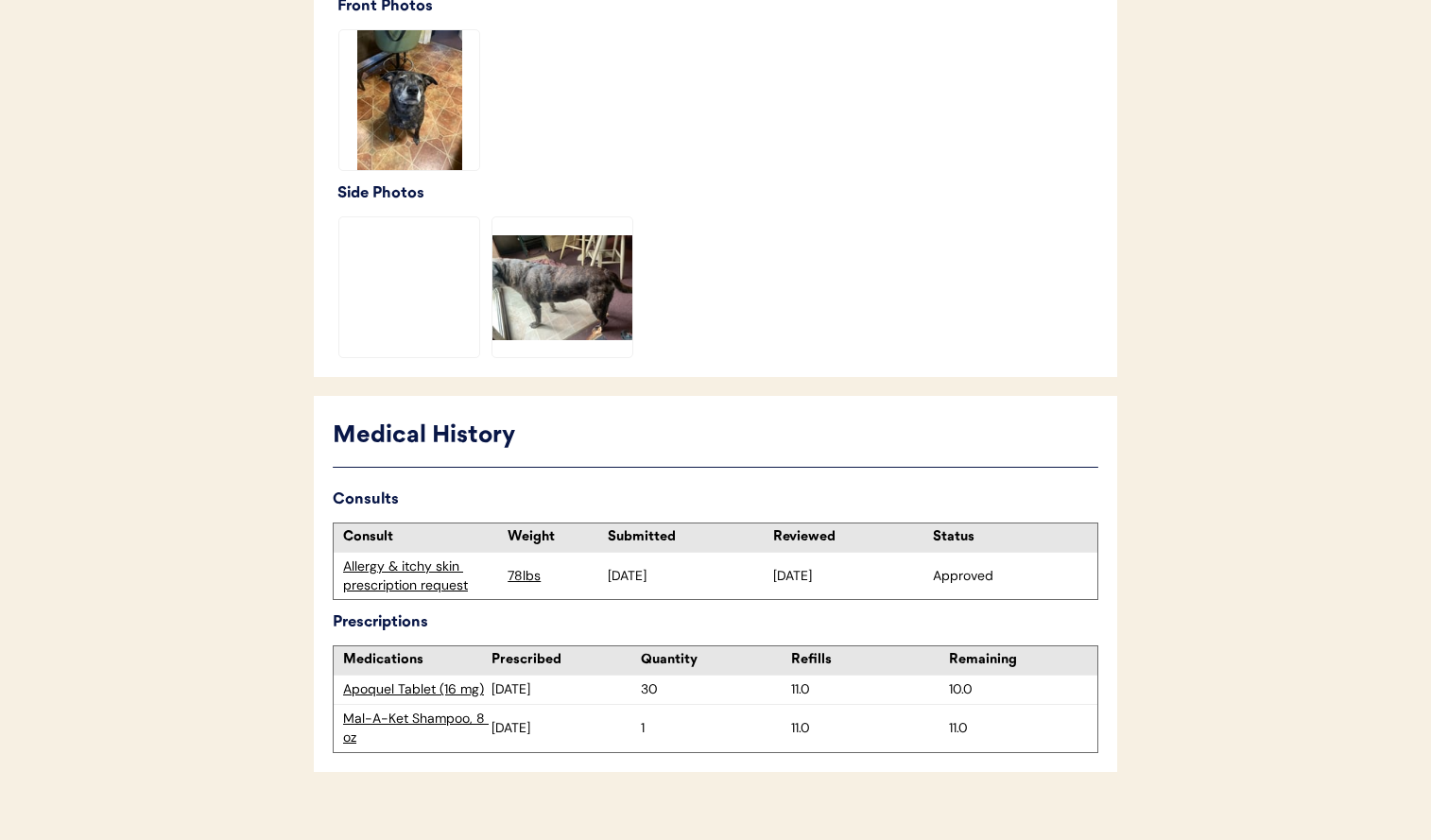
scroll to position [841, 0]
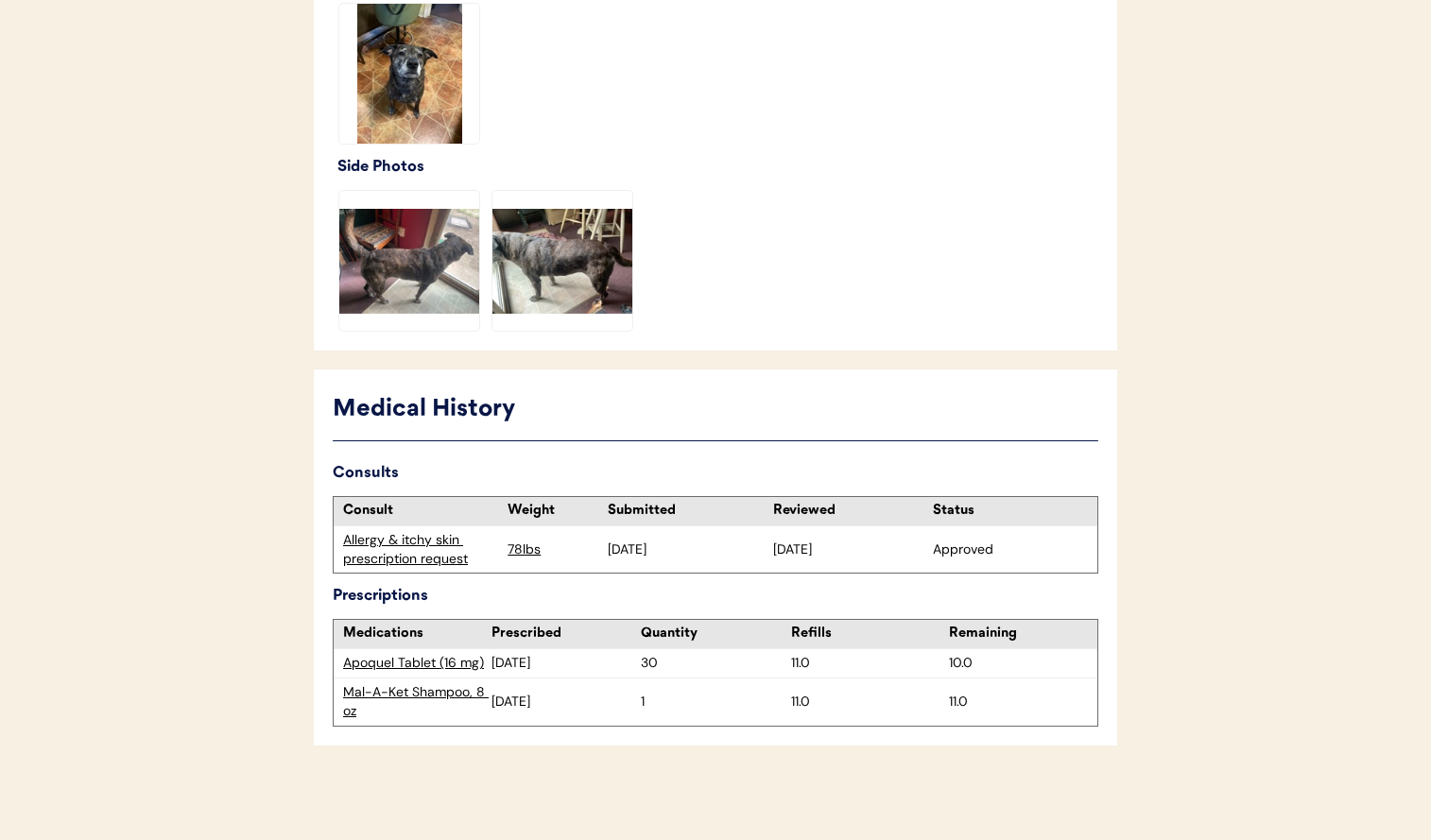
click at [420, 548] on div "Allergy & itchy skin prescription request" at bounding box center [421, 548] width 155 height 36
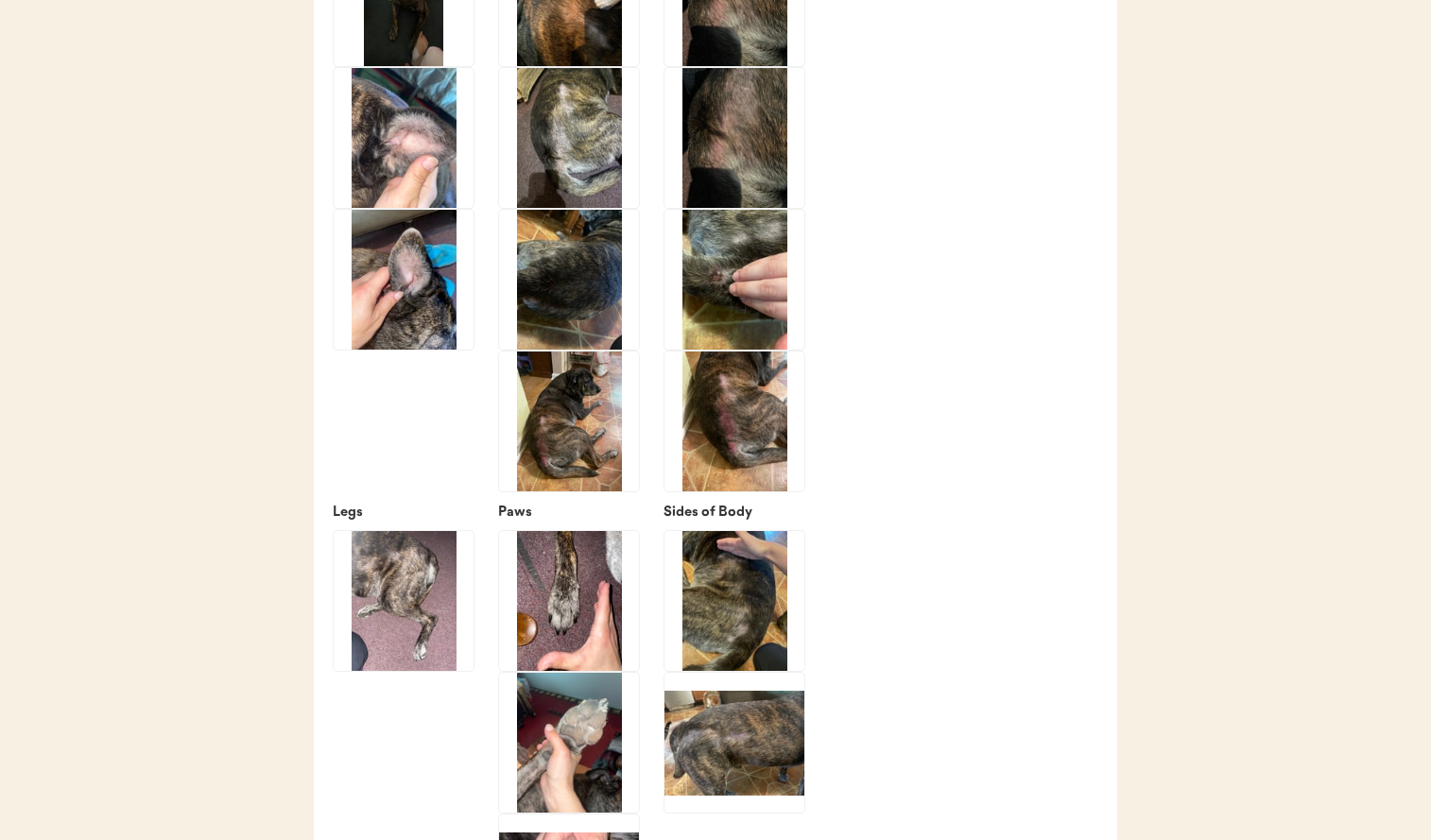
scroll to position [3626, 0]
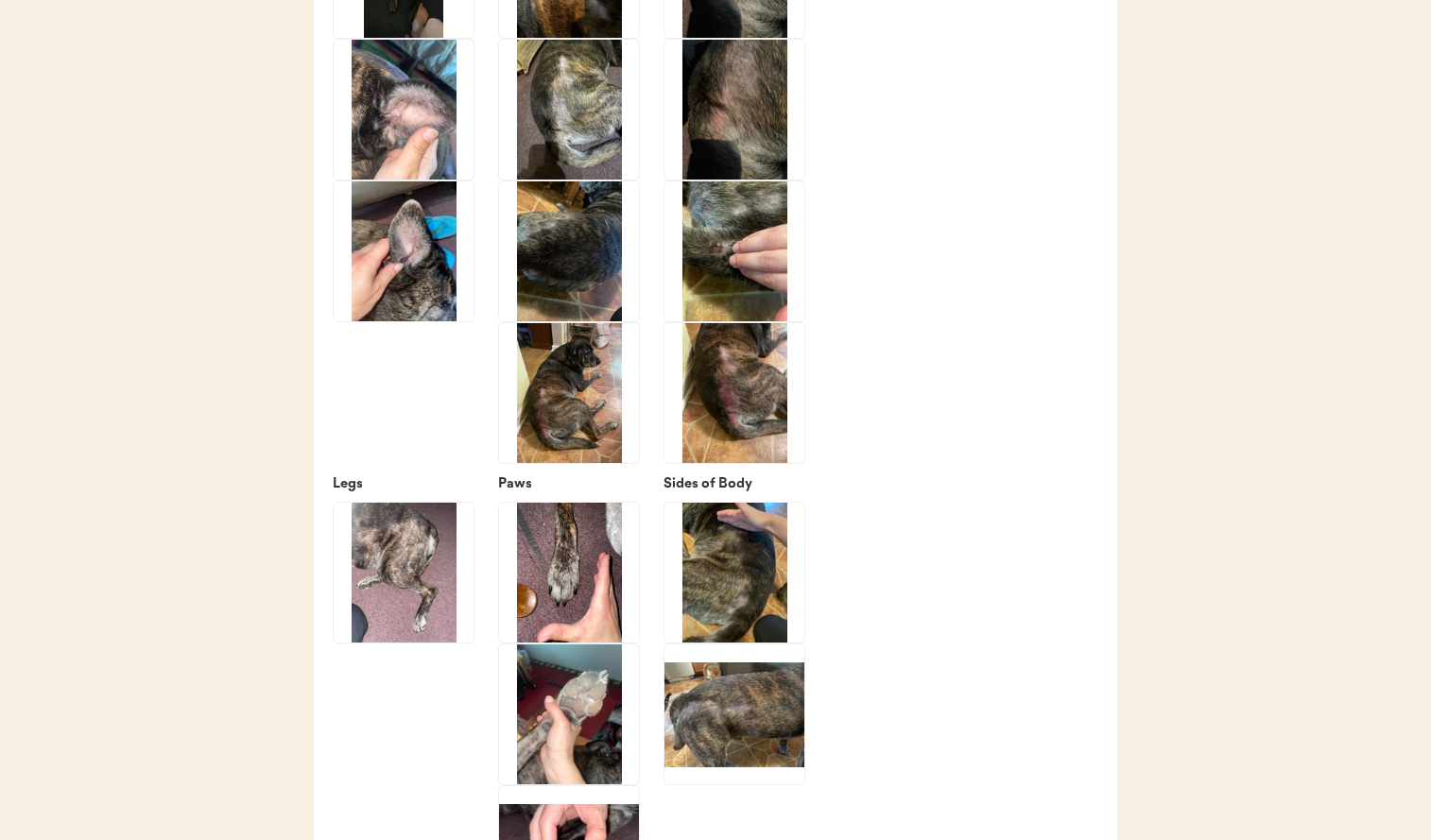
click at [768, 460] on img at bounding box center [734, 393] width 140 height 140
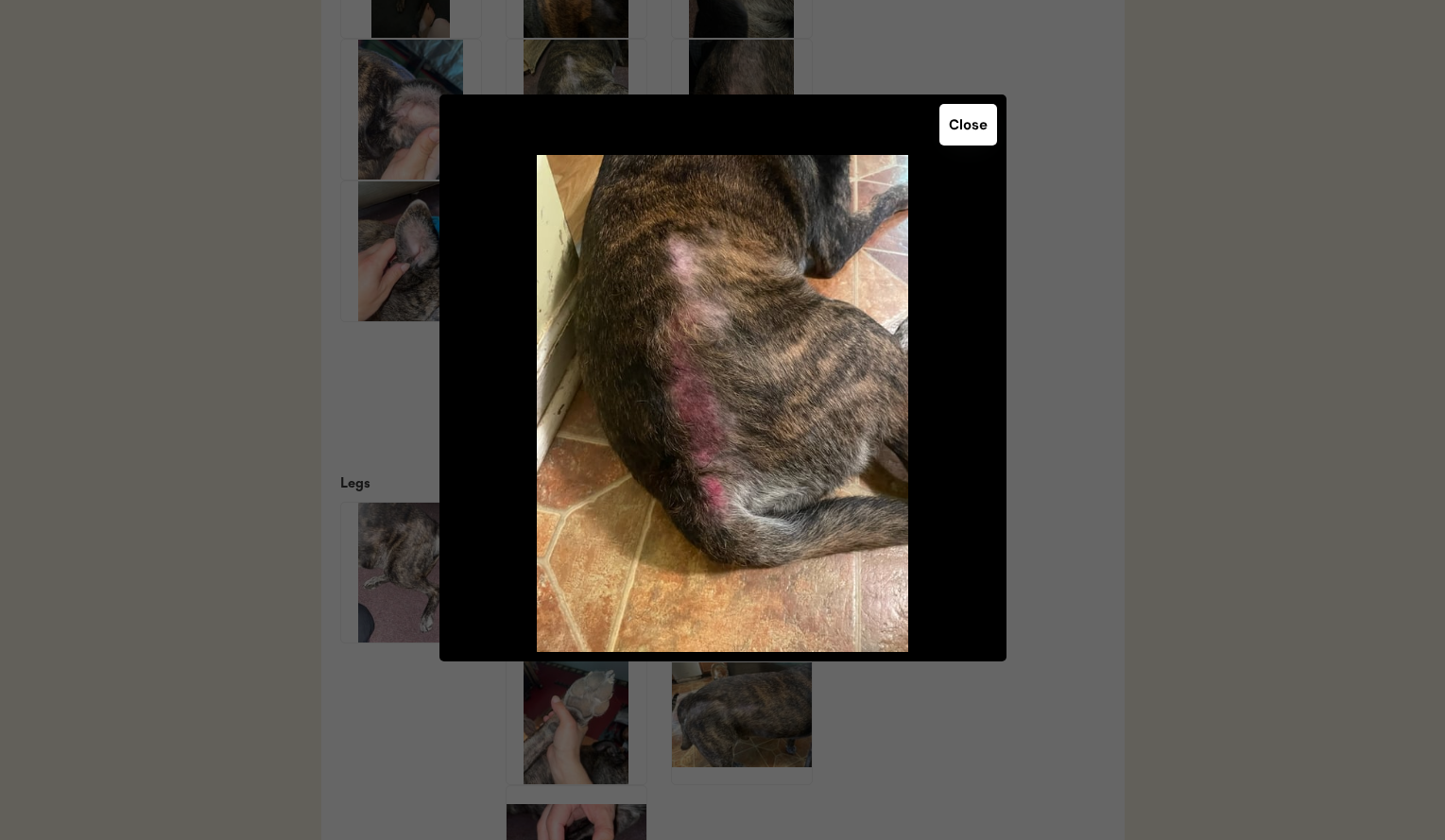
click at [223, 462] on div at bounding box center [722, 420] width 1445 height 840
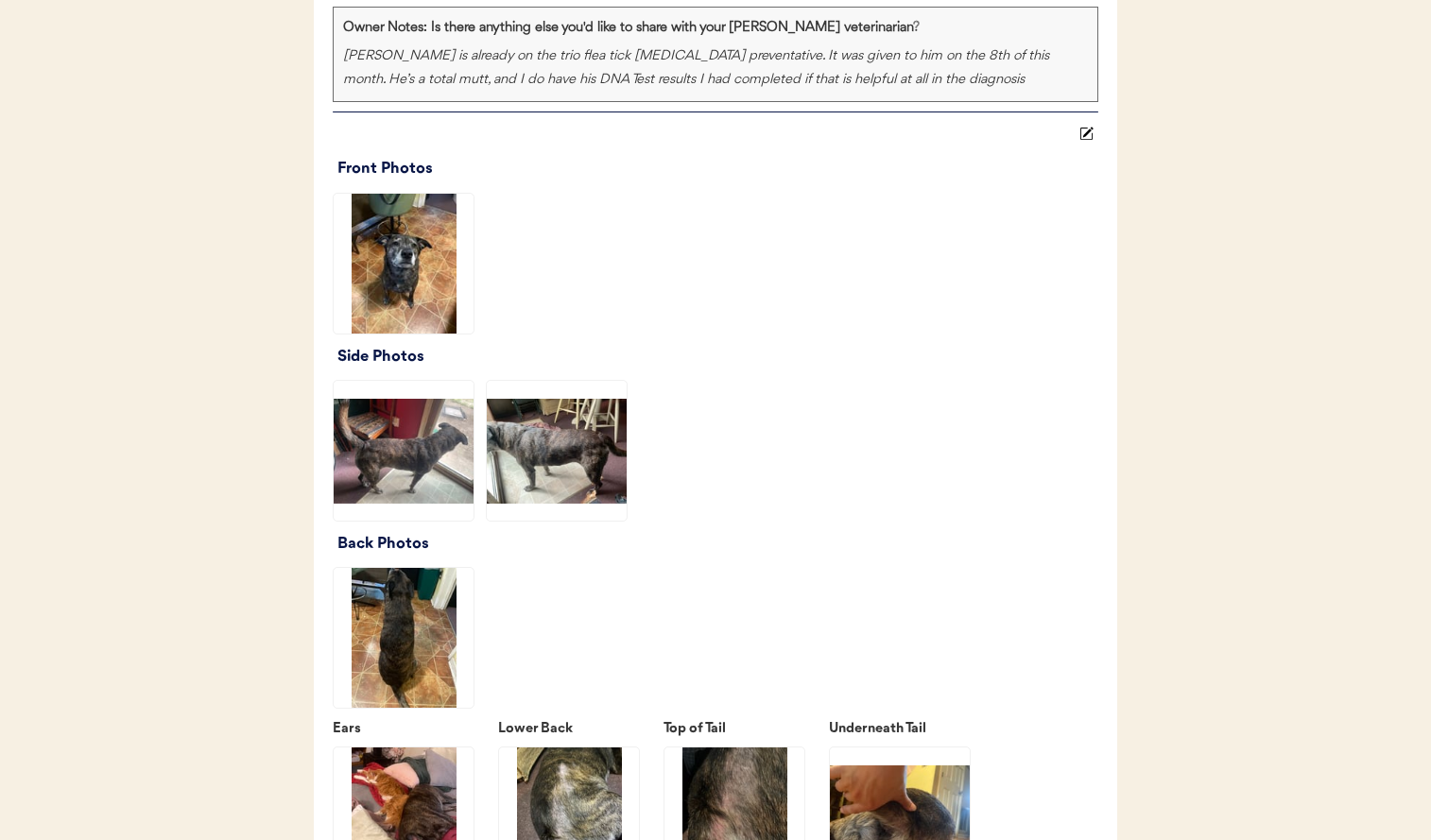
scroll to position [2645, 0]
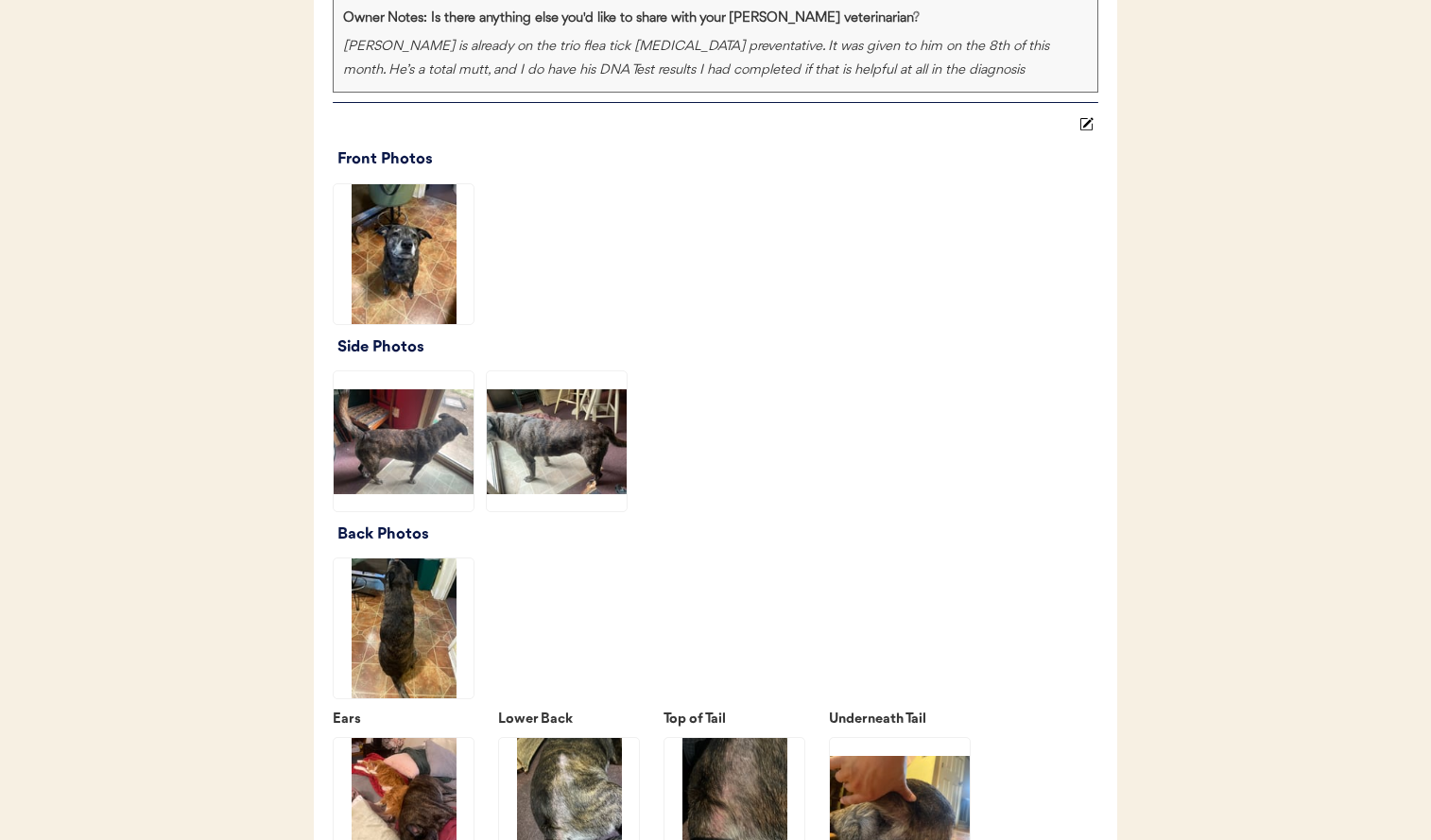
click at [399, 304] on img at bounding box center [403, 253] width 140 height 140
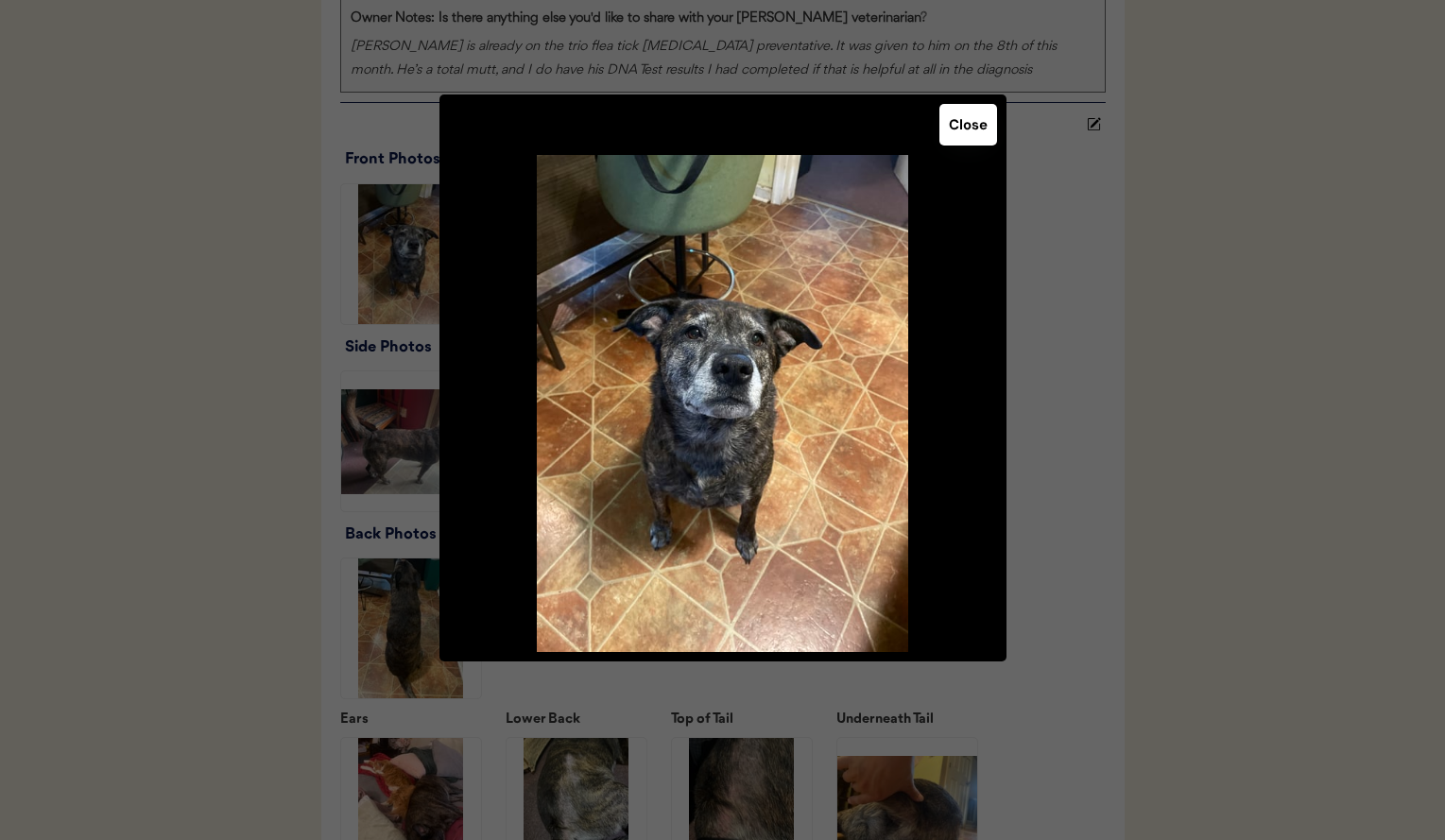
click at [268, 372] on div at bounding box center [722, 420] width 1445 height 840
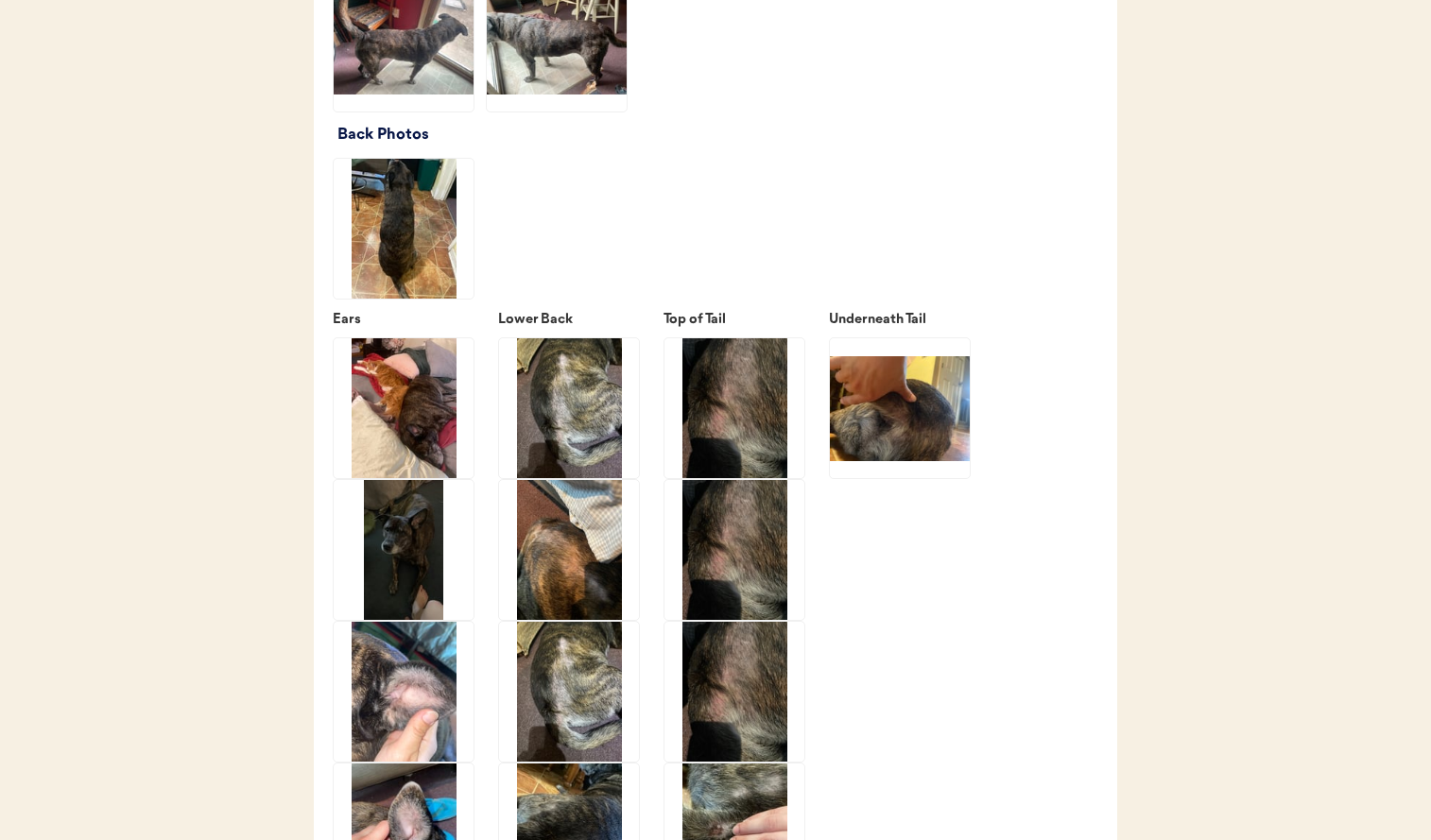
scroll to position [3047, 0]
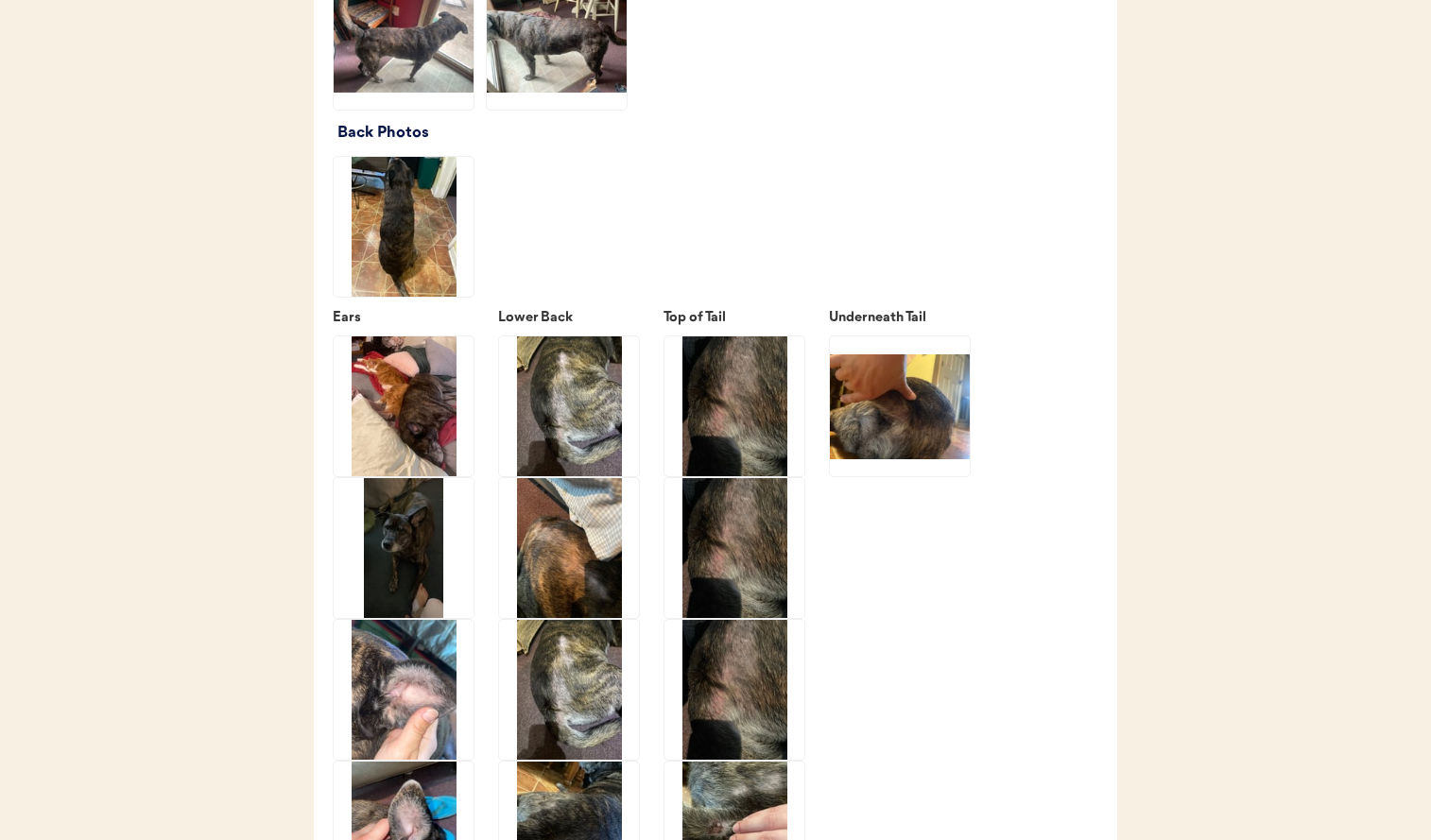
click at [367, 419] on img at bounding box center [403, 406] width 140 height 140
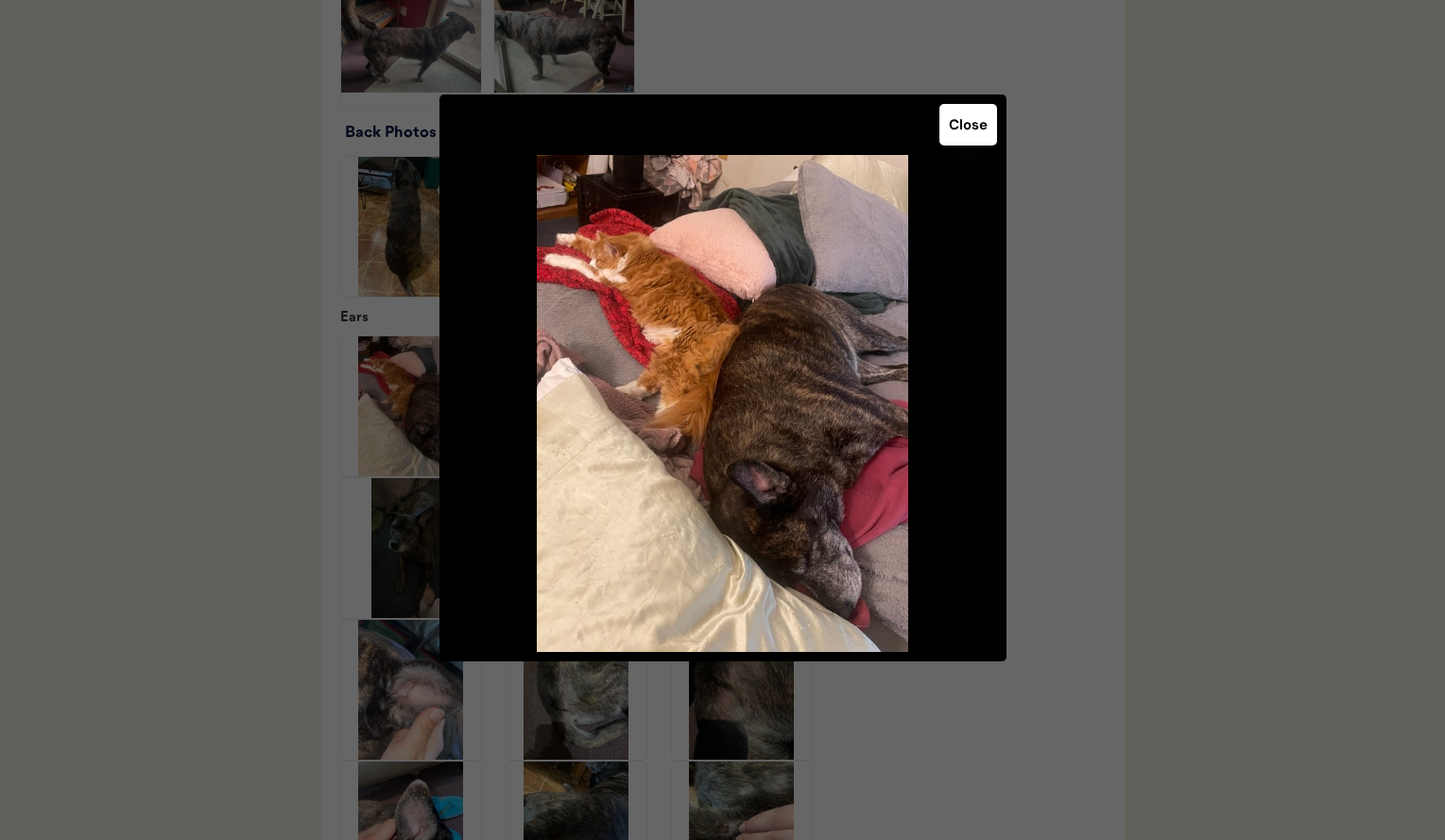
click at [263, 395] on div at bounding box center [722, 420] width 1445 height 840
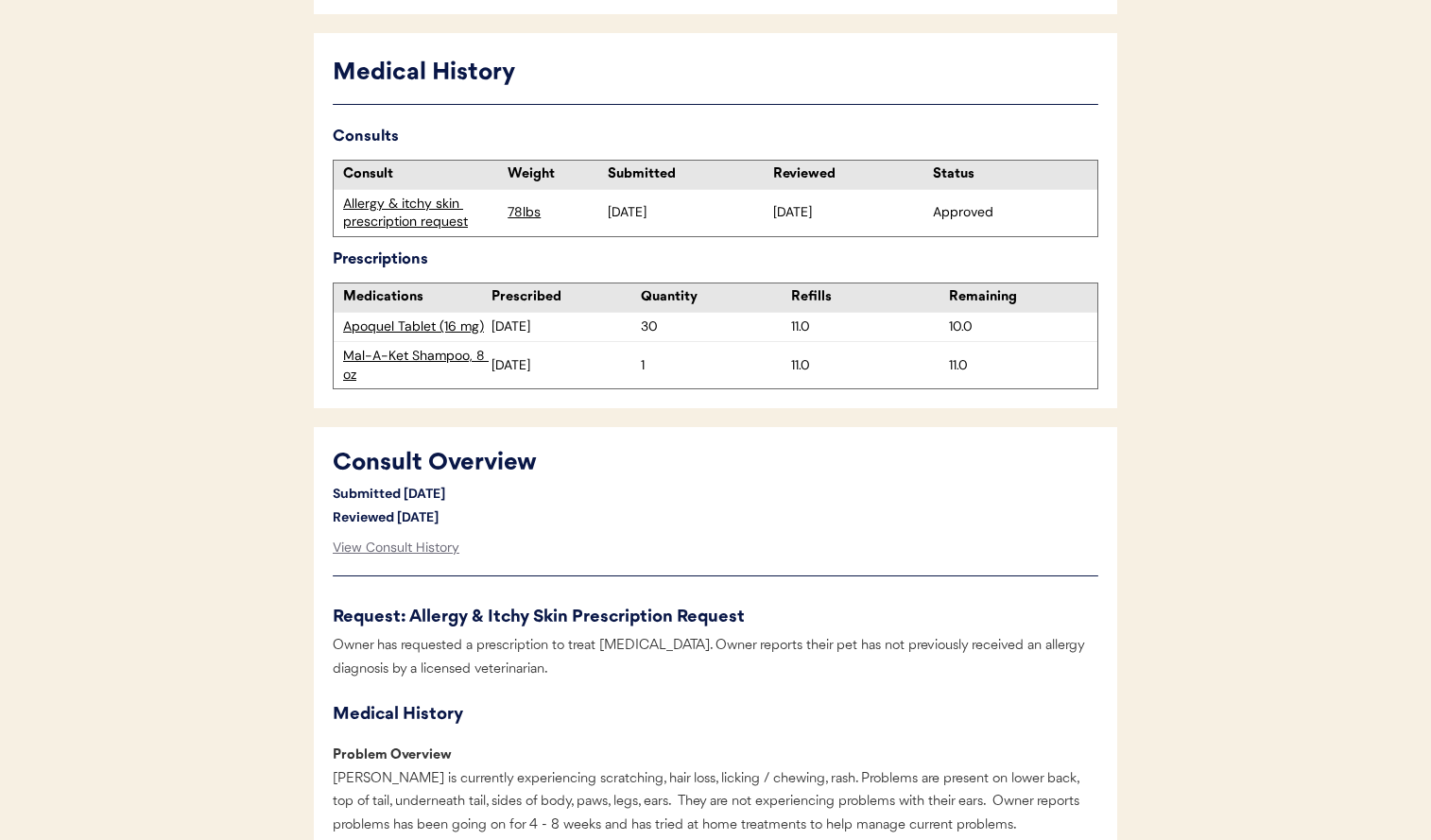
scroll to position [816, 0]
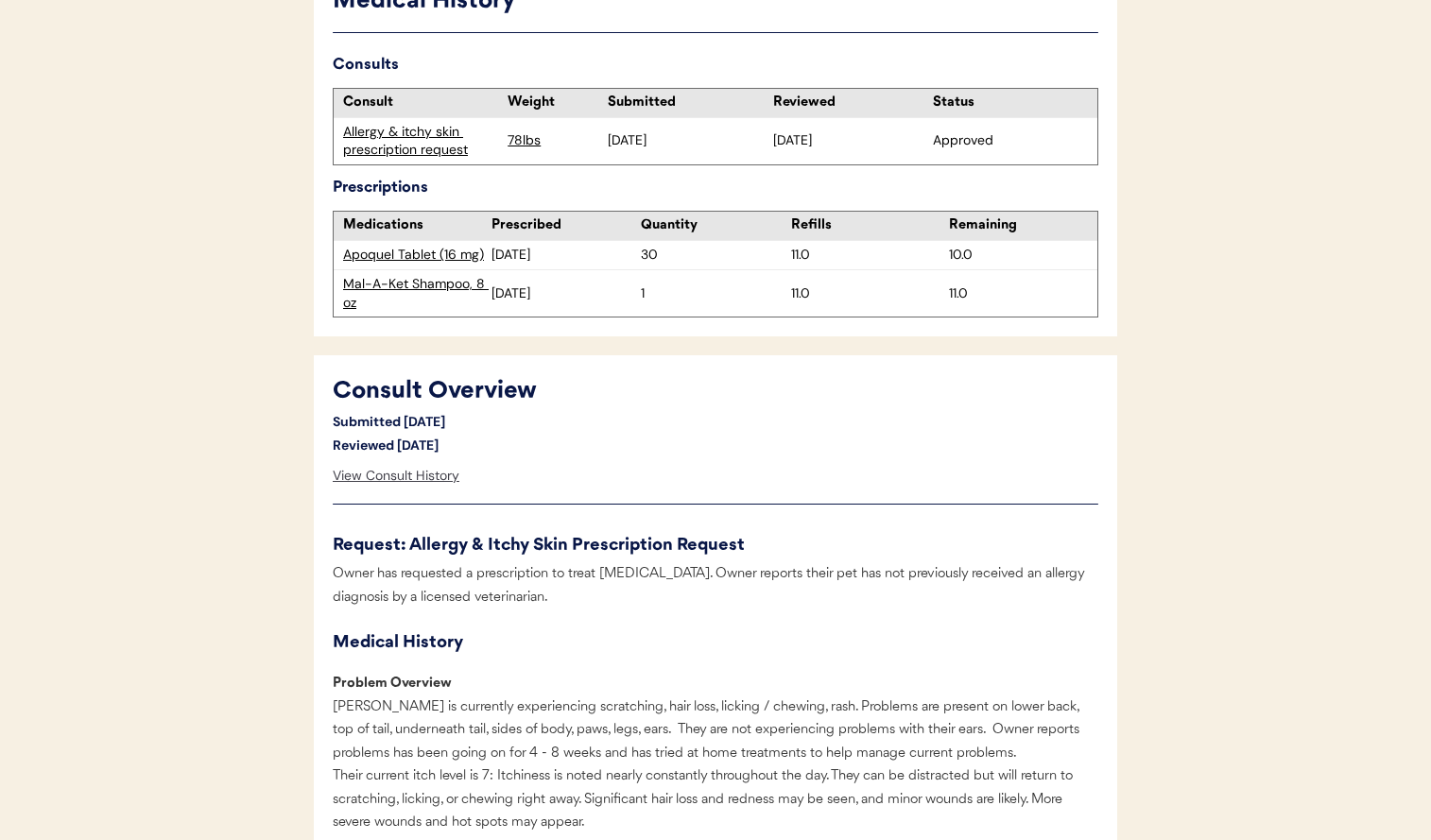
click at [381, 478] on div "View Consult History" at bounding box center [395, 476] width 127 height 37
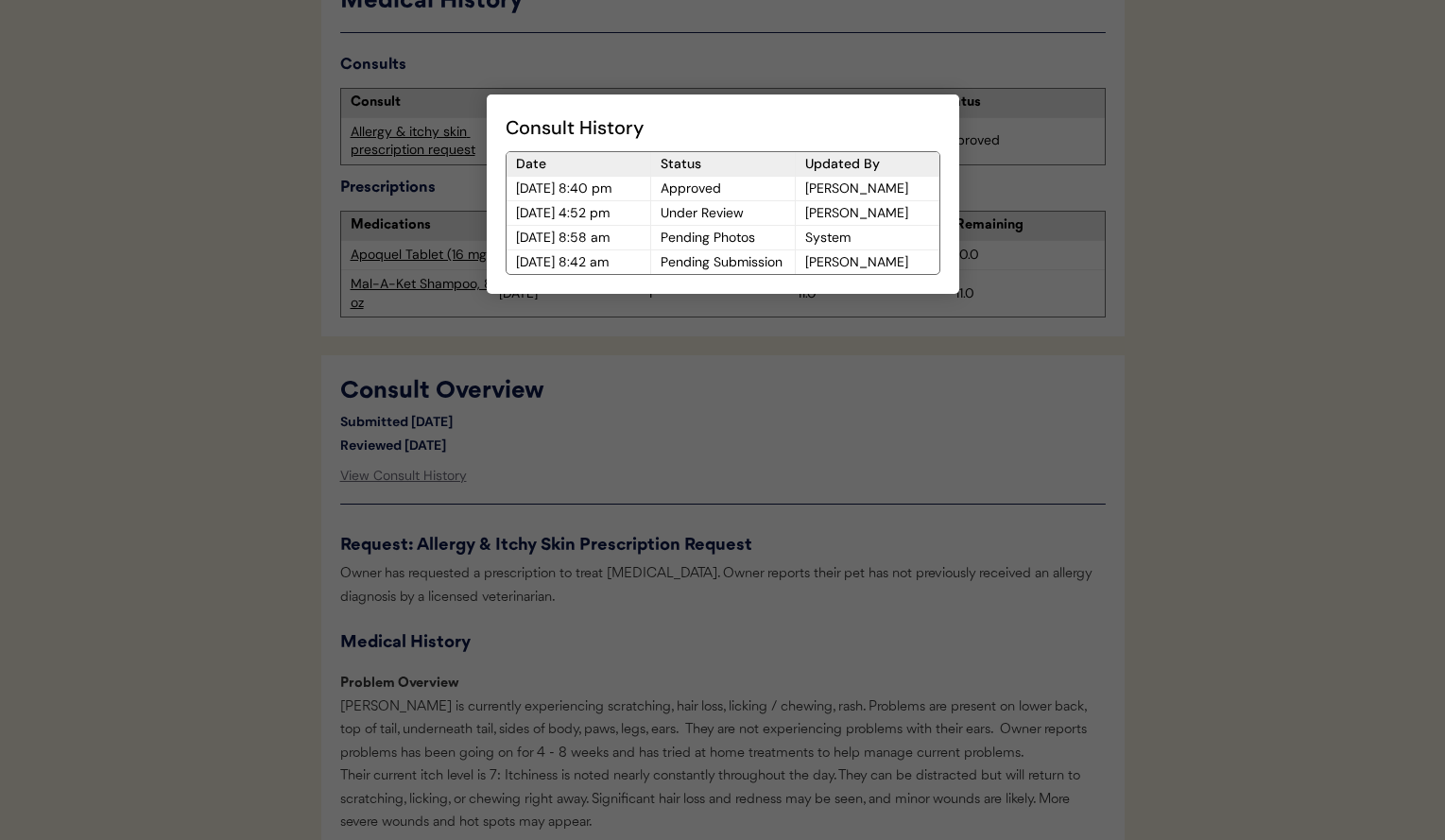
click at [272, 484] on div at bounding box center [722, 420] width 1445 height 840
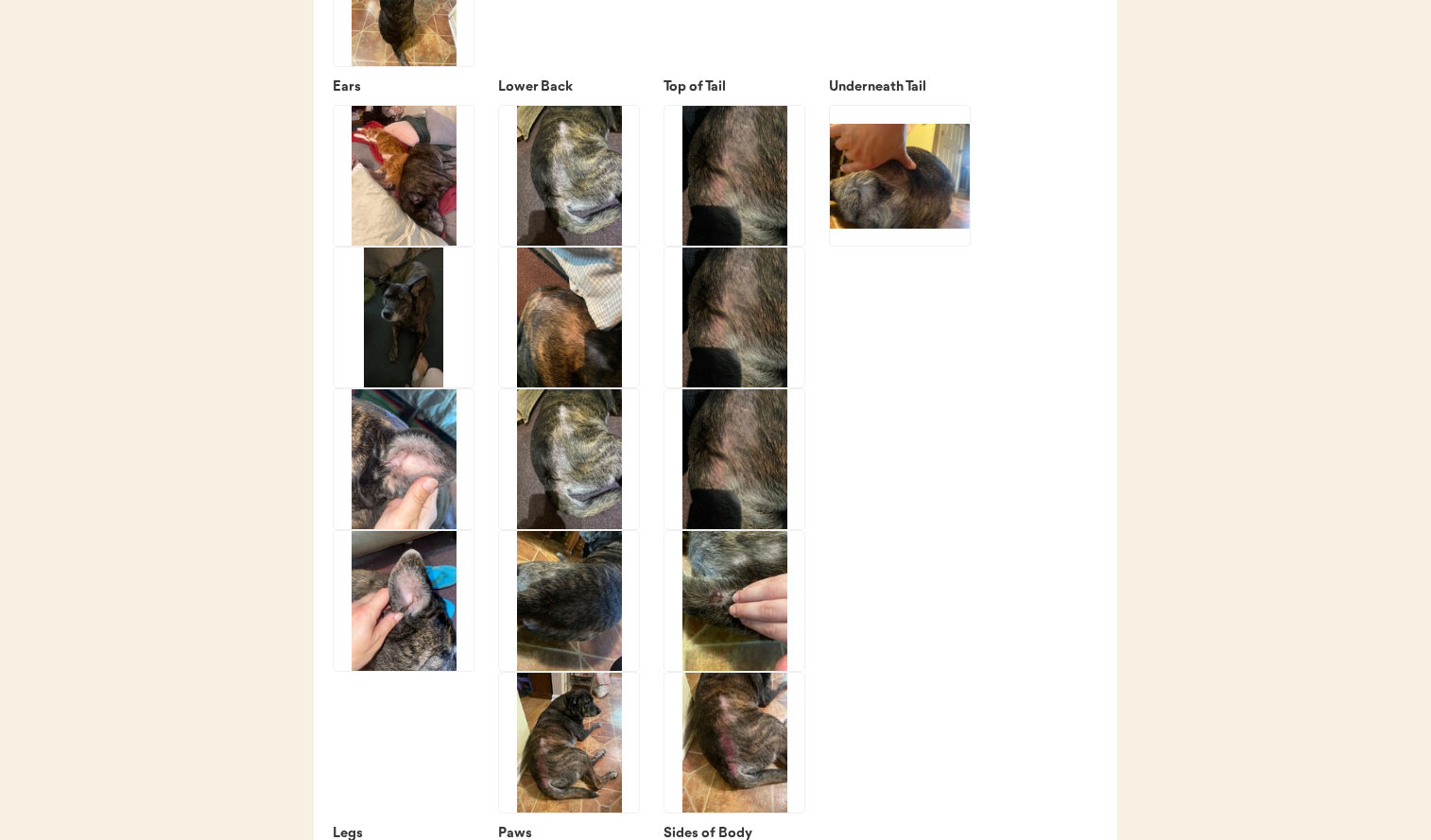
scroll to position [3291, 0]
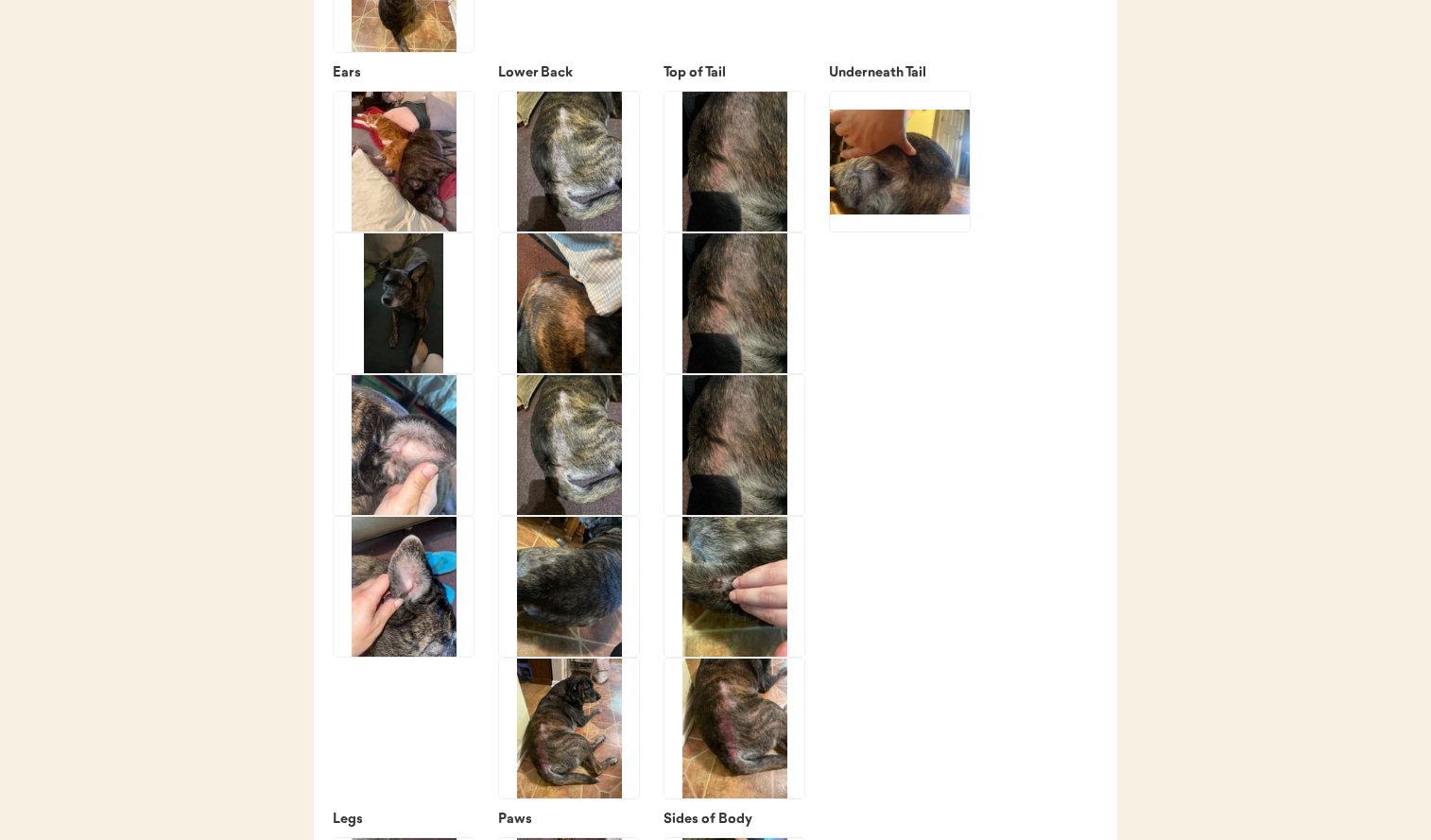
click at [610, 746] on img at bounding box center [569, 728] width 140 height 140
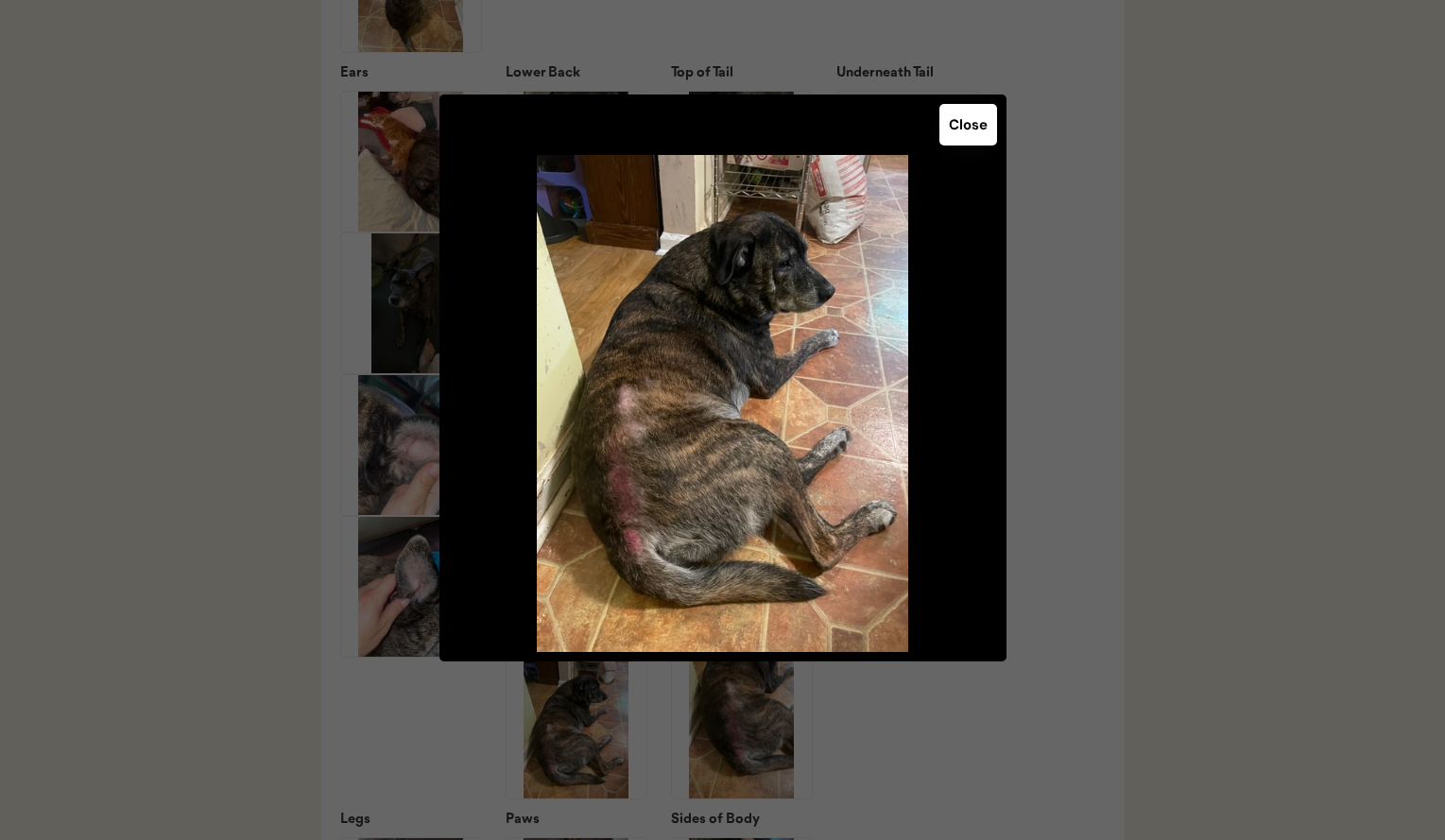
click at [969, 746] on div at bounding box center [722, 420] width 1445 height 840
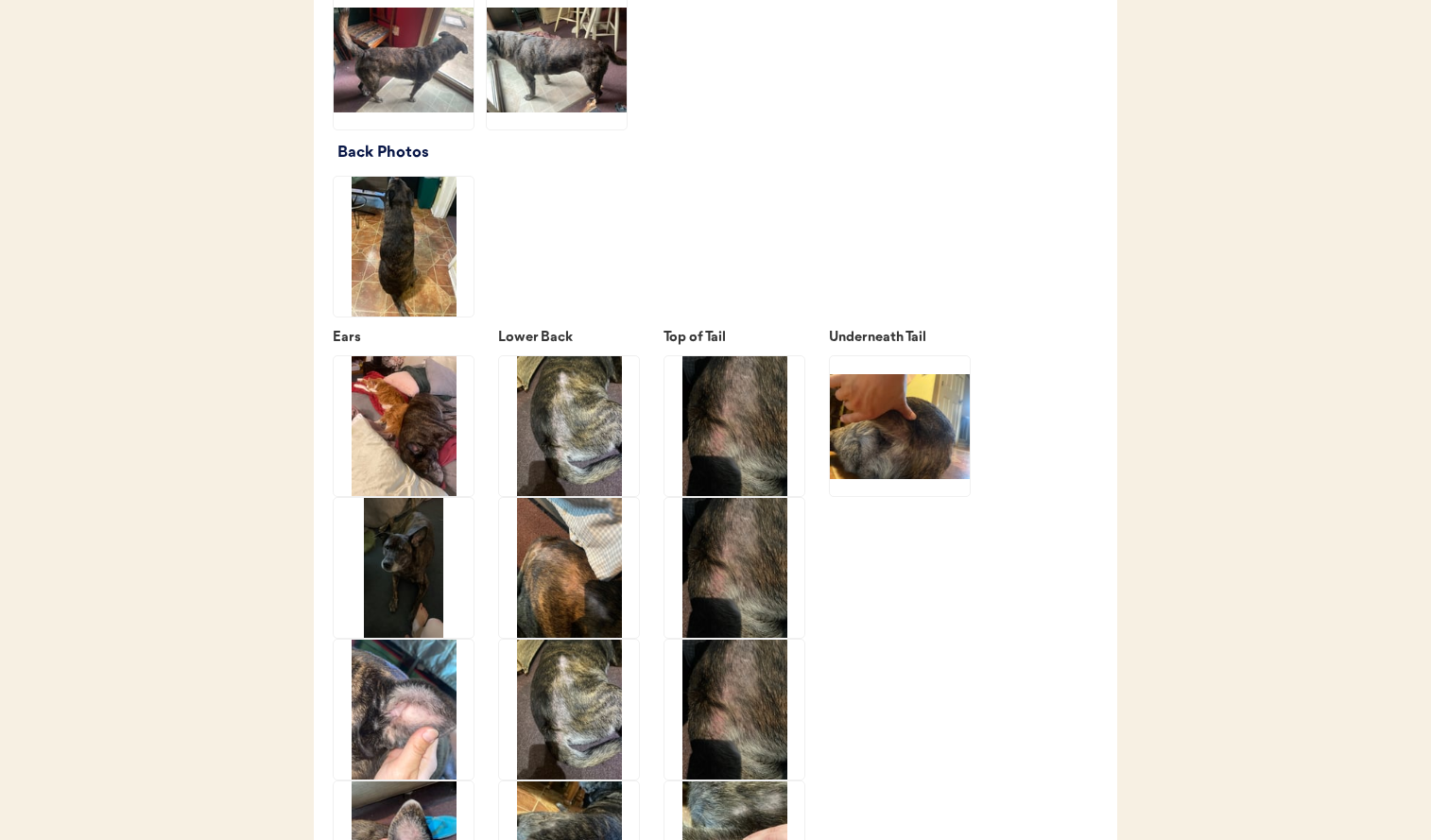
scroll to position [3019, 0]
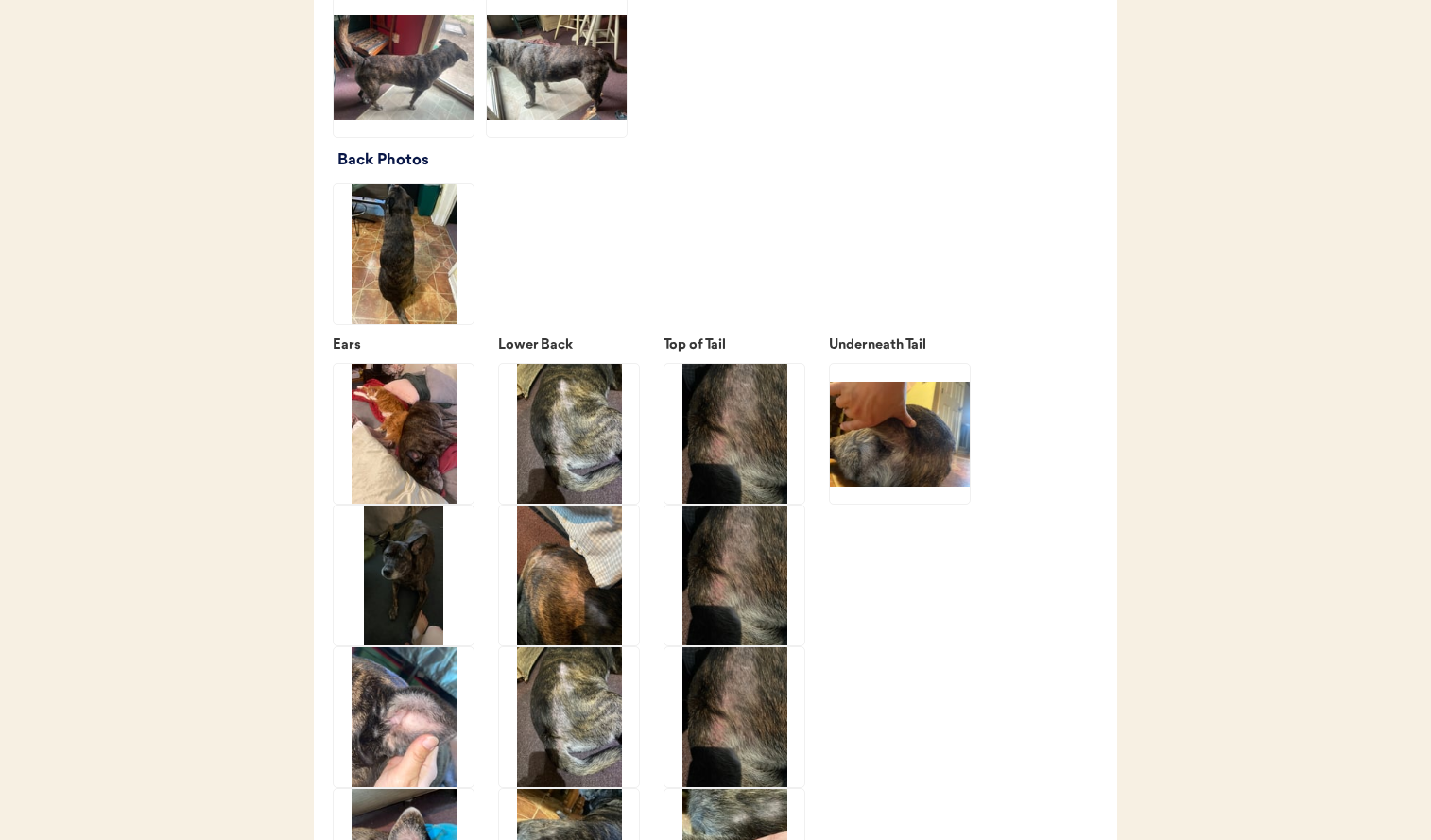
click at [582, 476] on img at bounding box center [569, 433] width 140 height 140
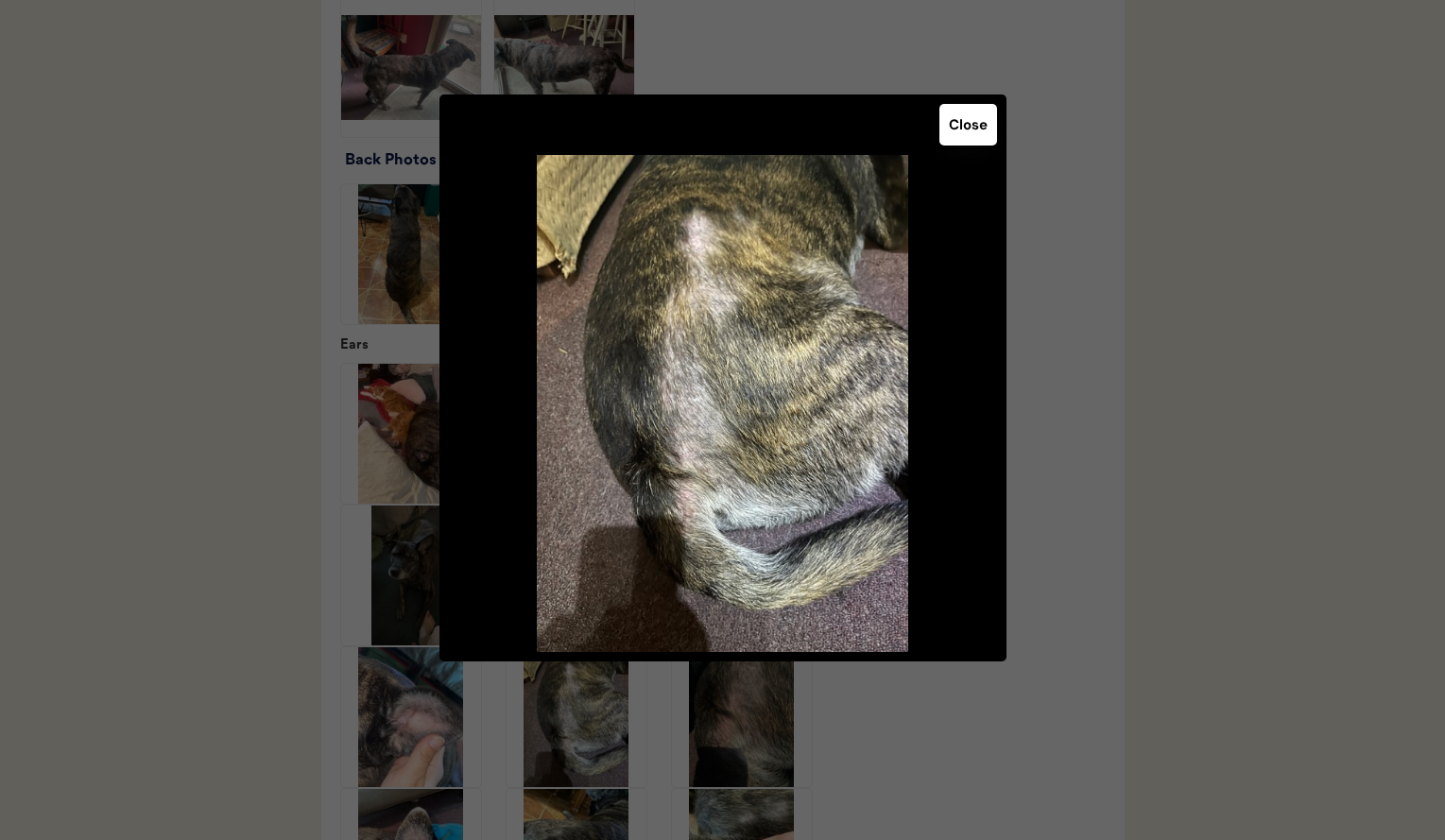
click at [1143, 486] on div at bounding box center [722, 420] width 1445 height 840
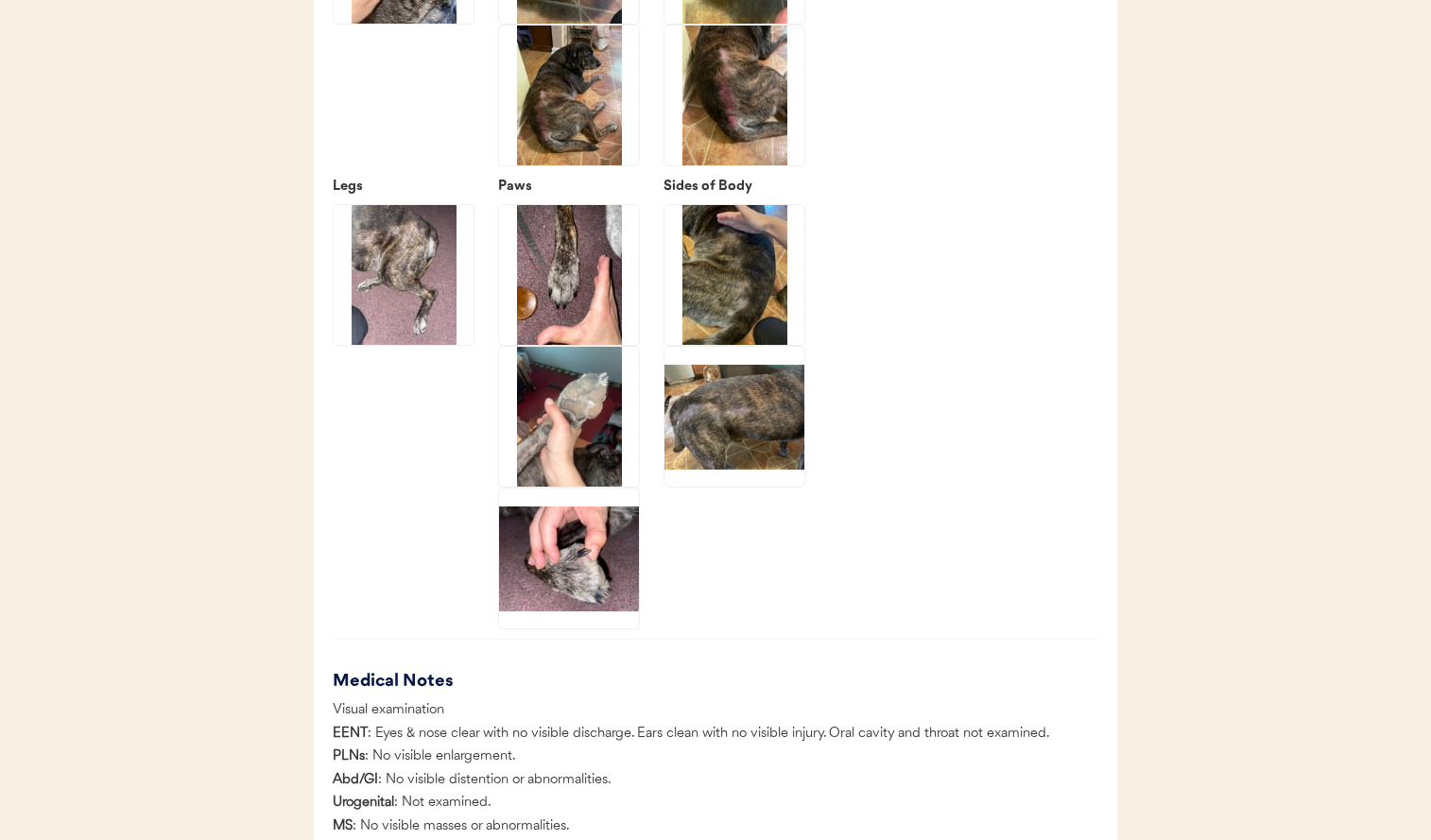
scroll to position [3925, 0]
click at [578, 452] on img at bounding box center [569, 416] width 140 height 140
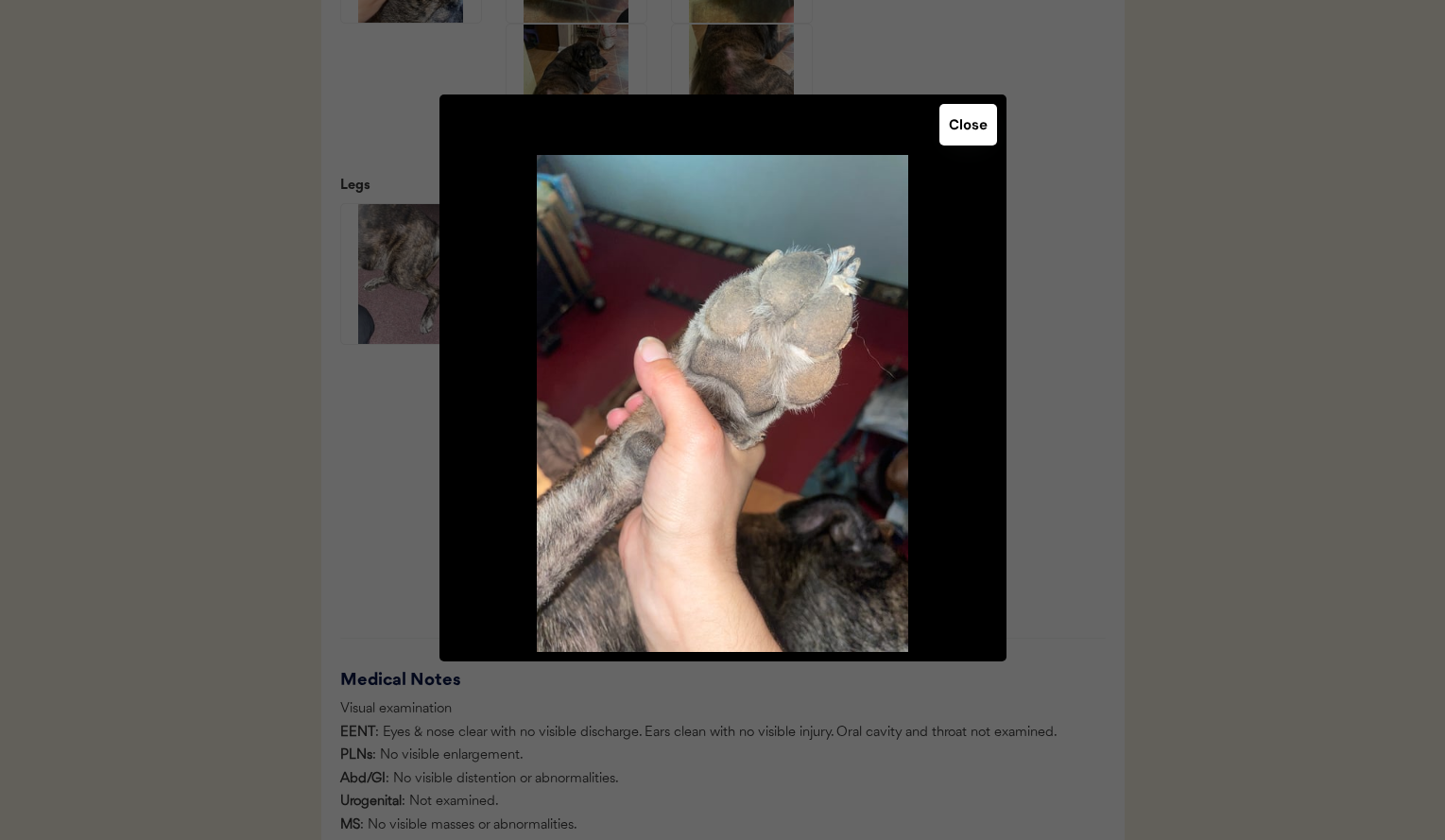
click at [256, 468] on div at bounding box center [722, 420] width 1445 height 840
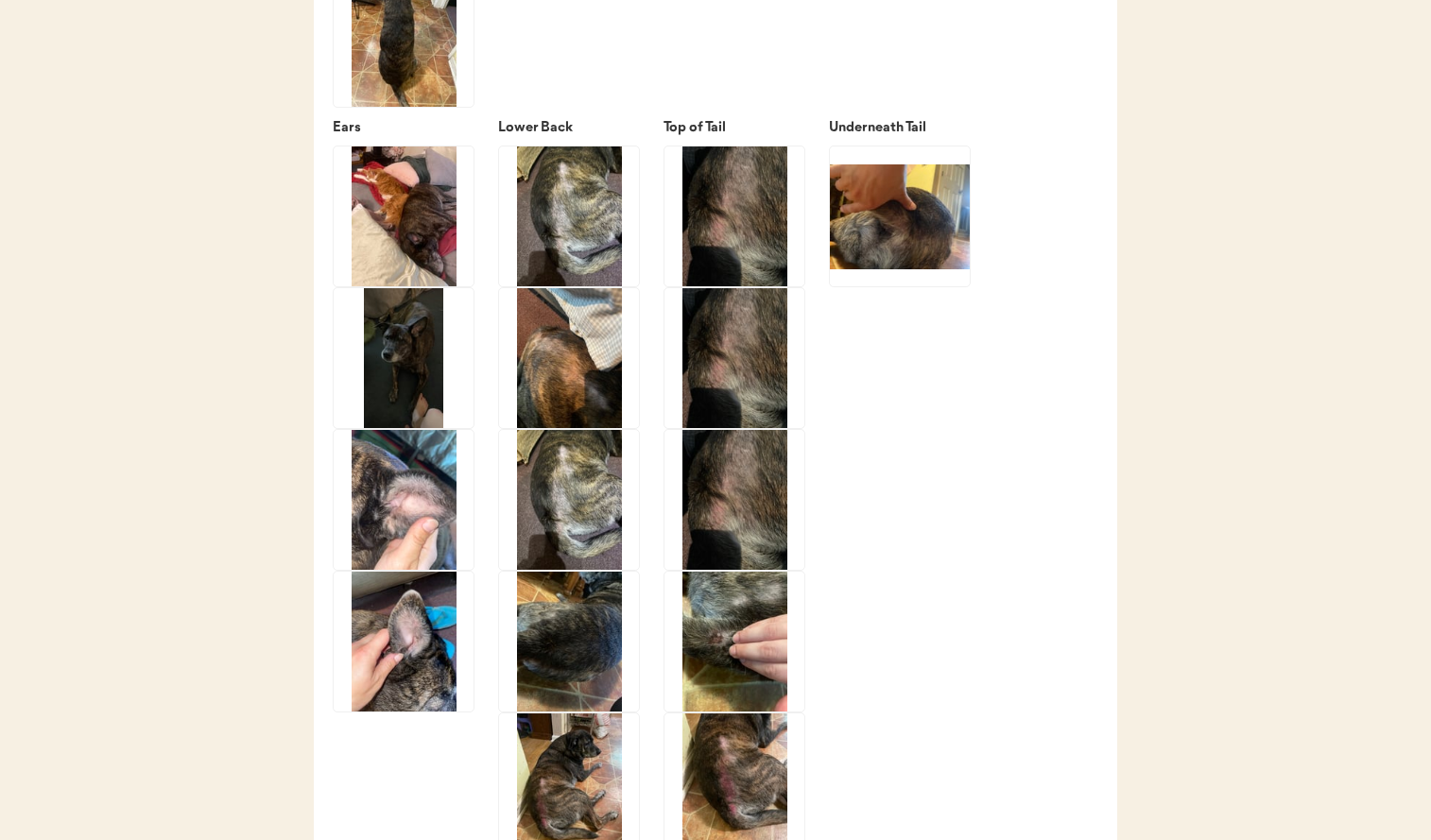
scroll to position [3220, 0]
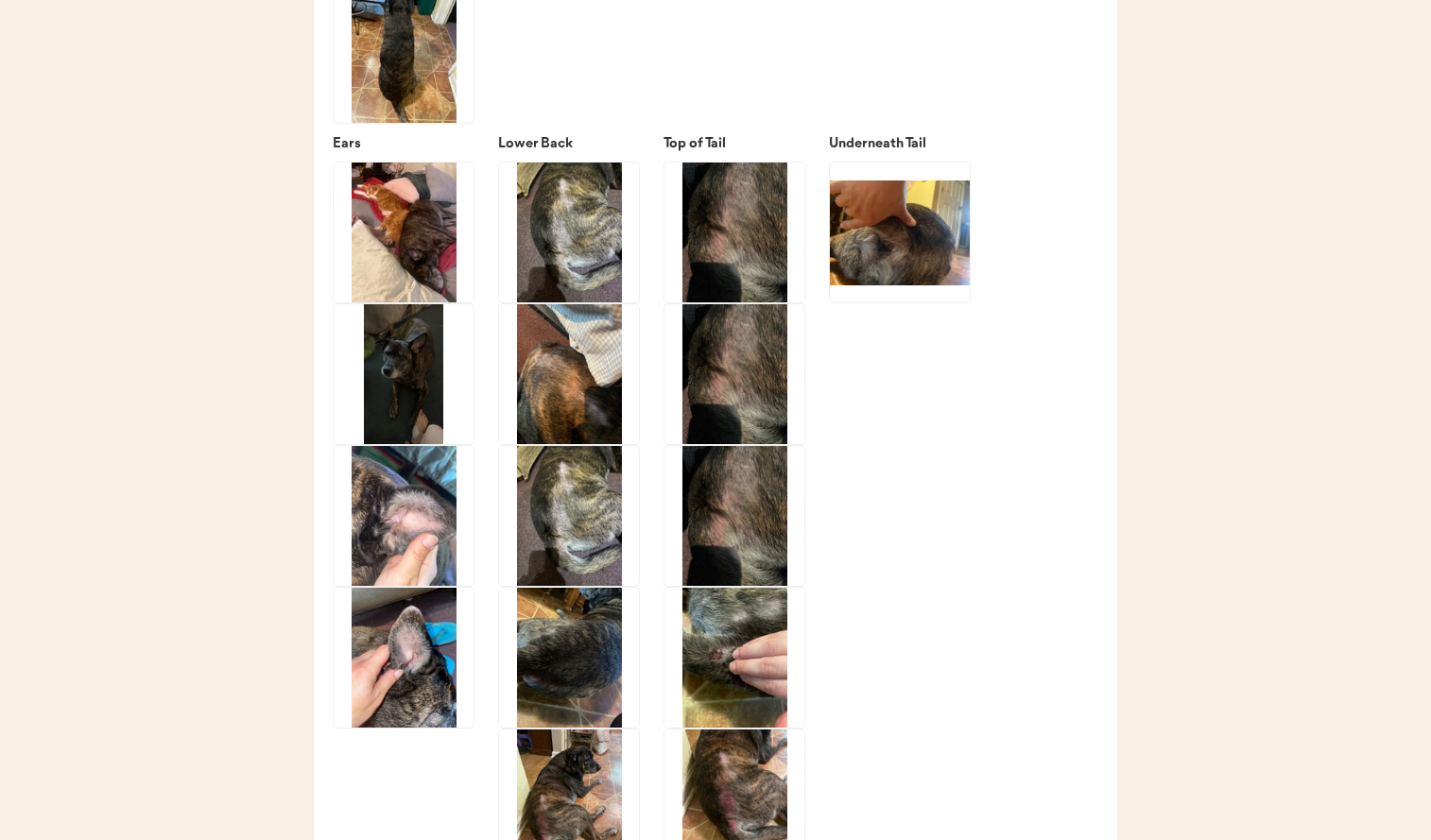
click at [372, 411] on img at bounding box center [403, 374] width 140 height 140
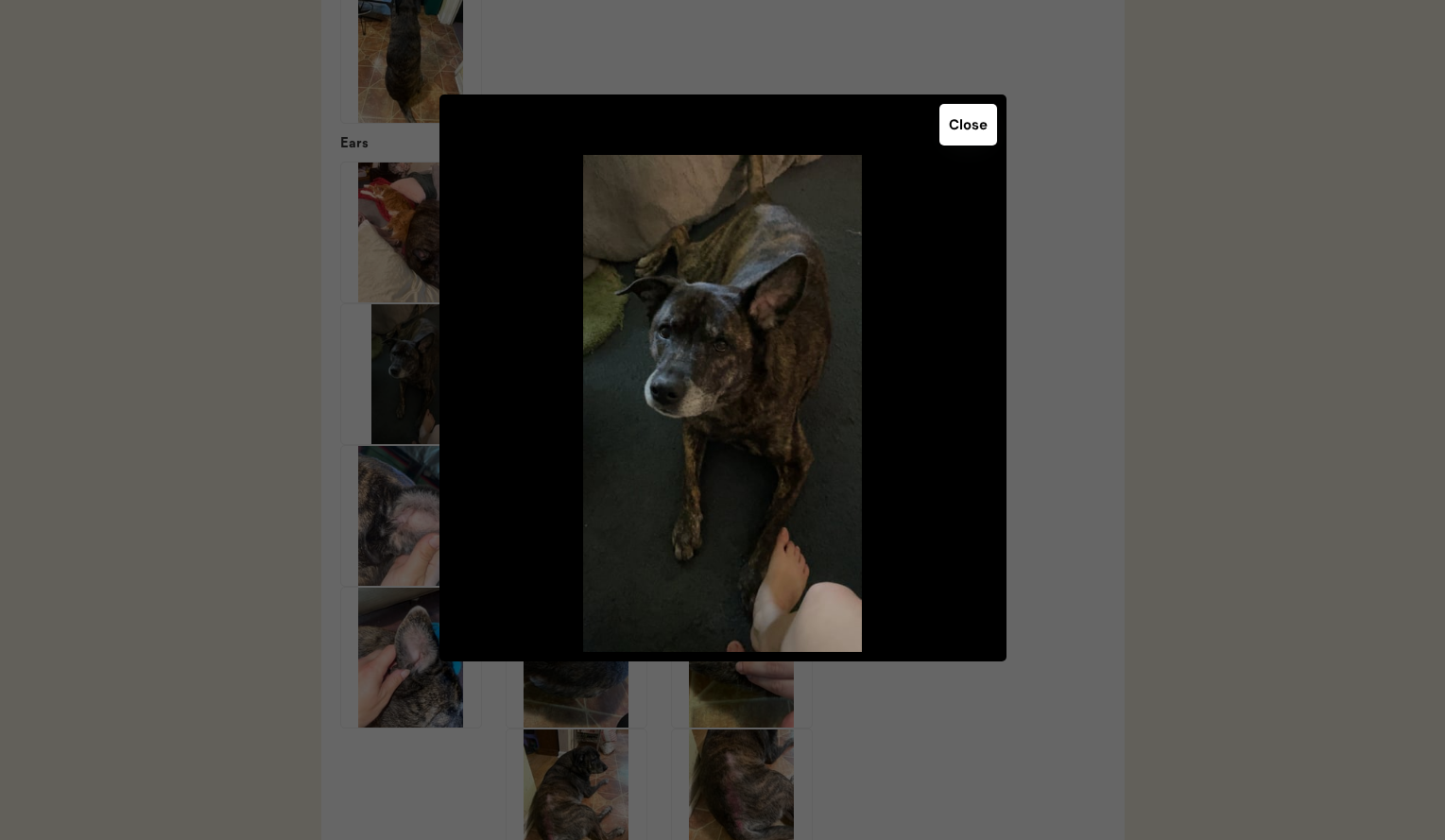
click at [192, 454] on div at bounding box center [722, 420] width 1445 height 840
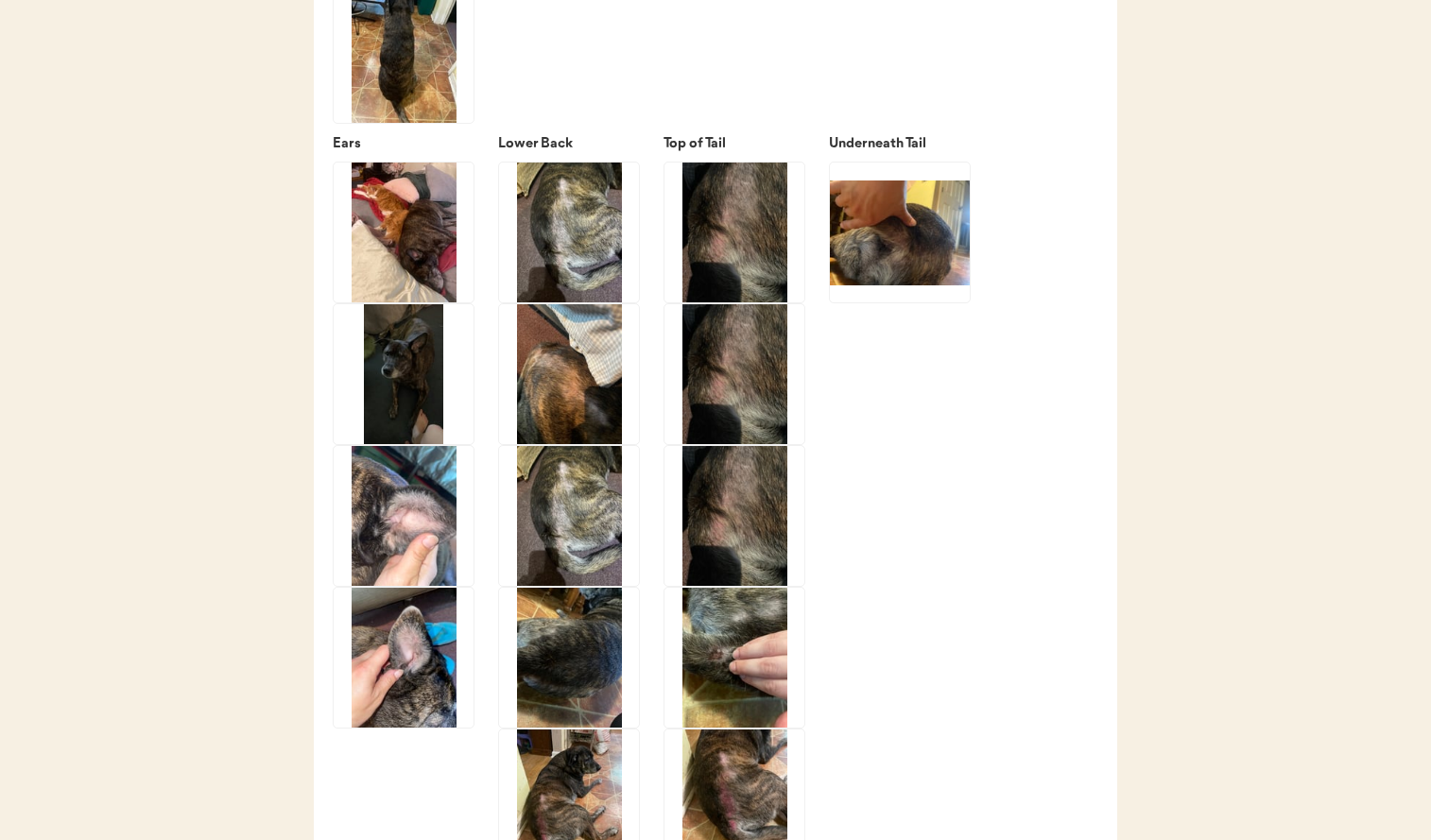
click at [380, 572] on img at bounding box center [403, 516] width 140 height 140
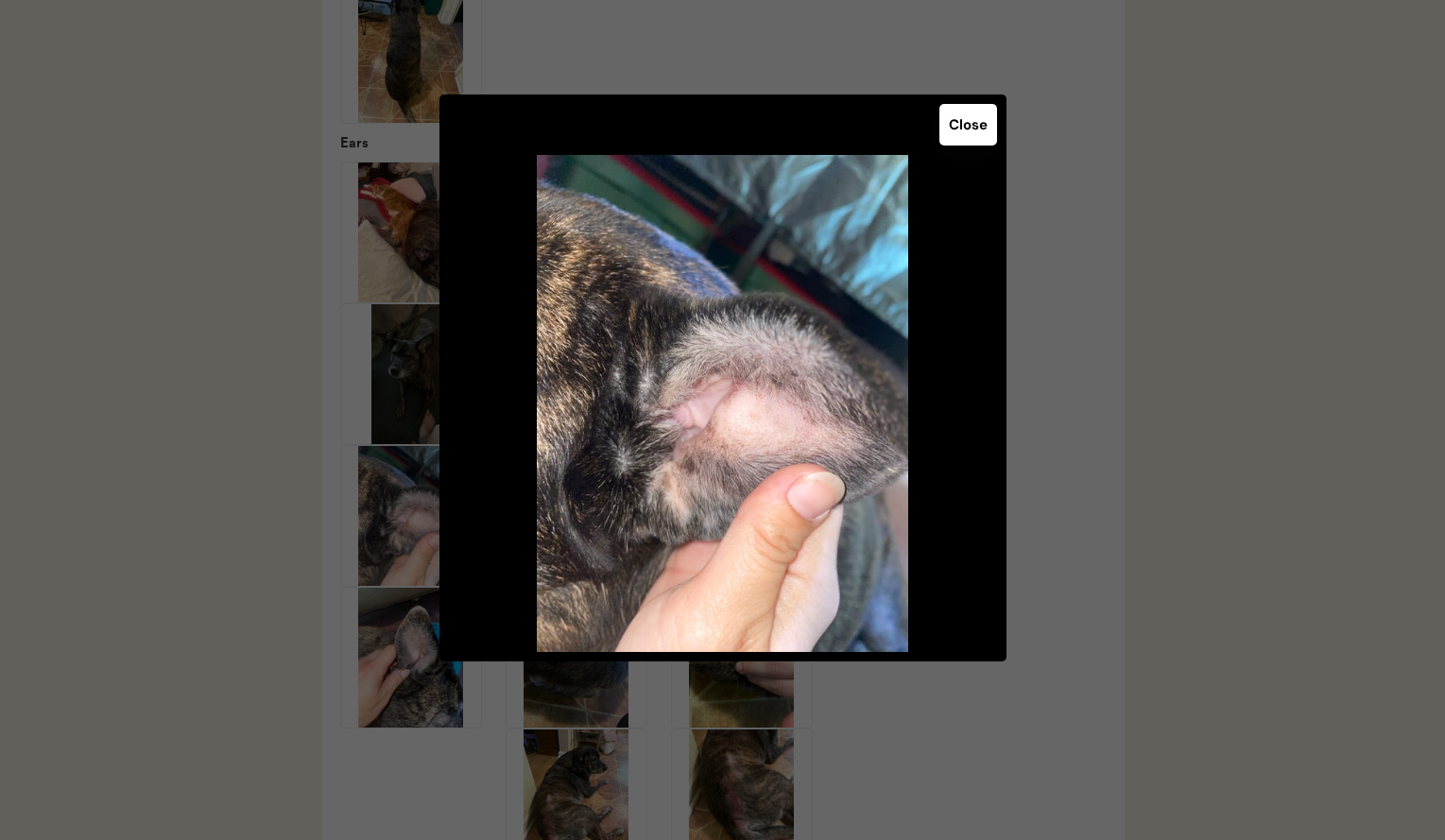
click at [240, 573] on div at bounding box center [722, 420] width 1445 height 840
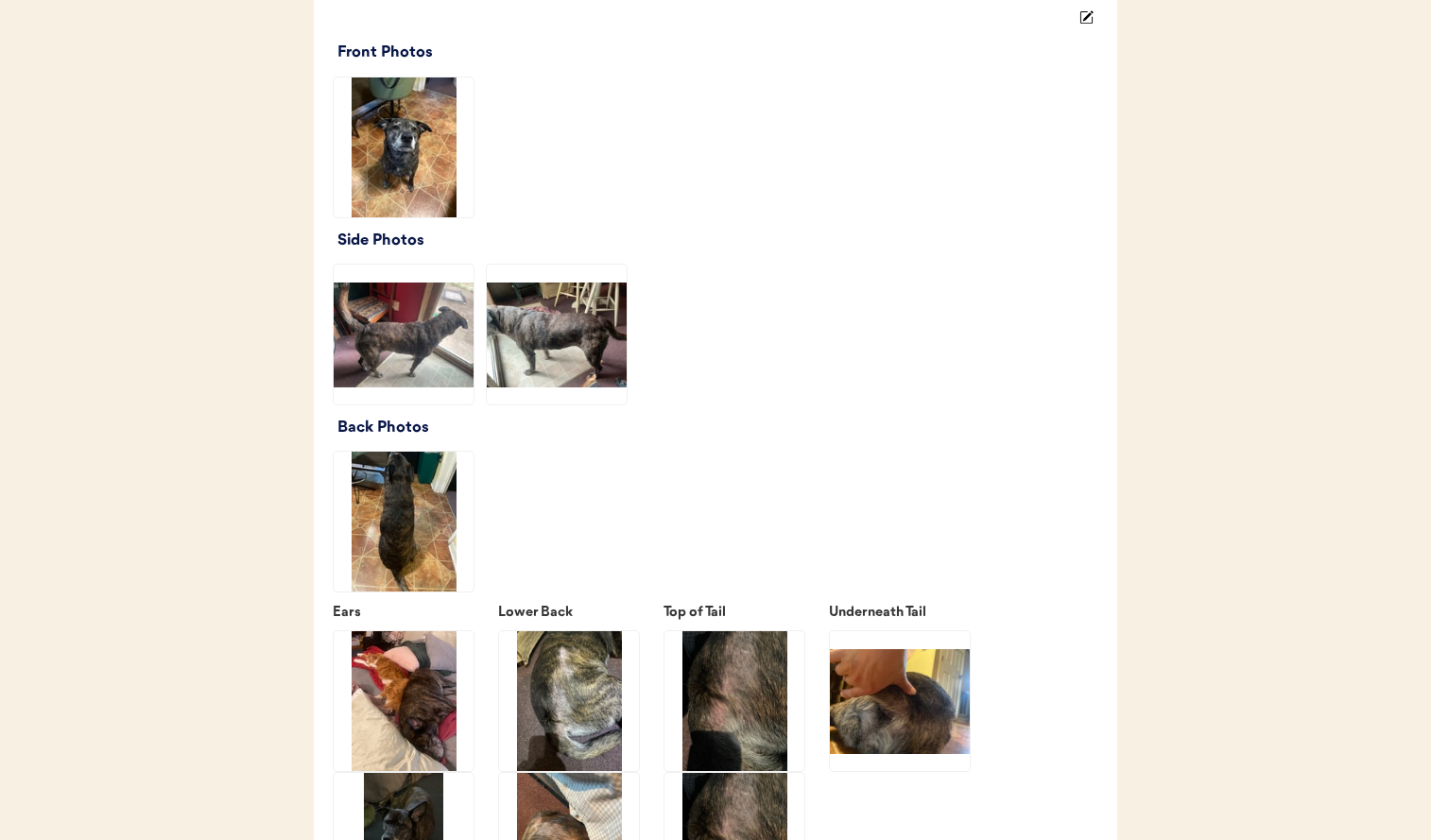
scroll to position [2704, 0]
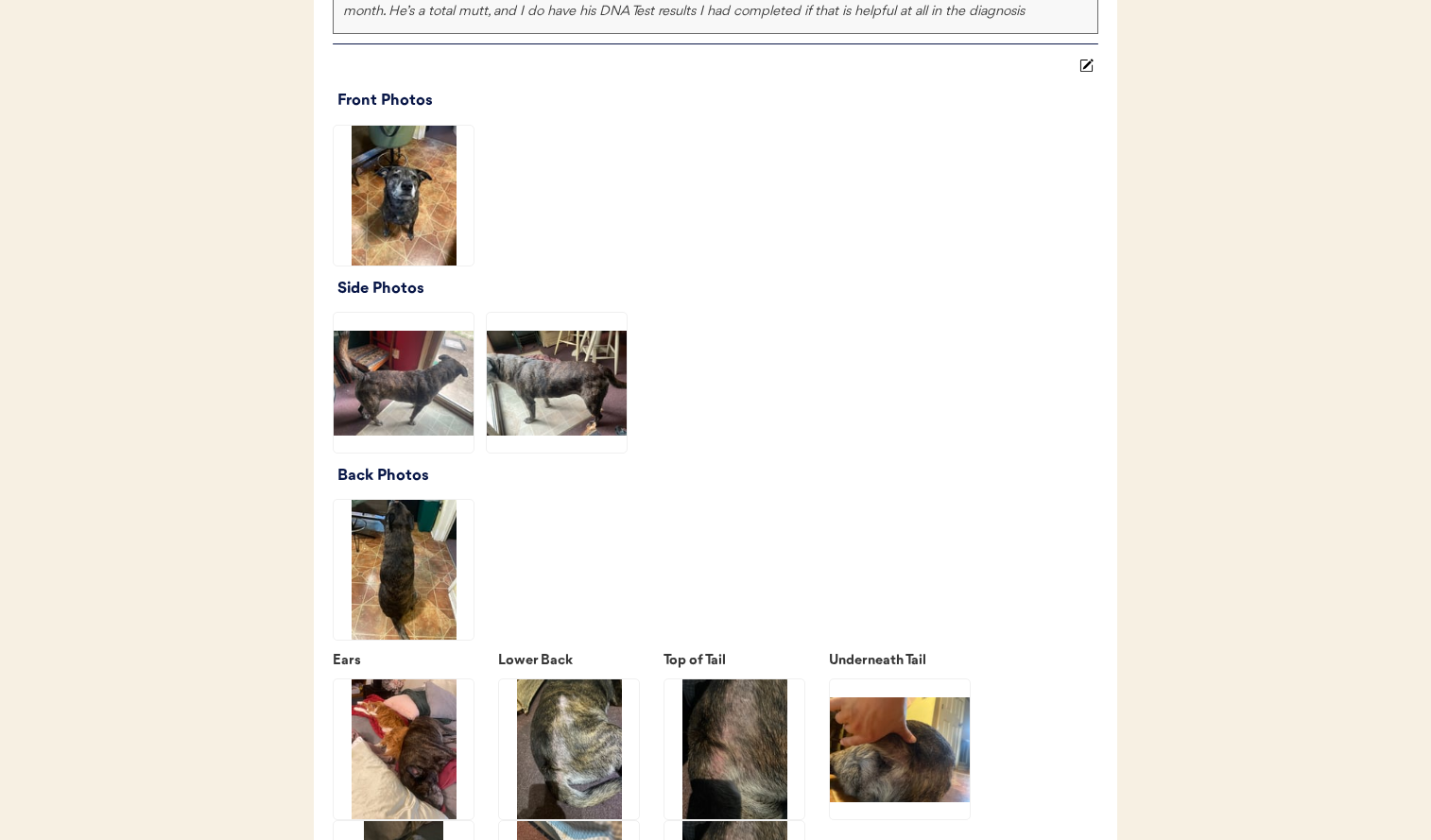
click at [378, 570] on img at bounding box center [403, 570] width 140 height 140
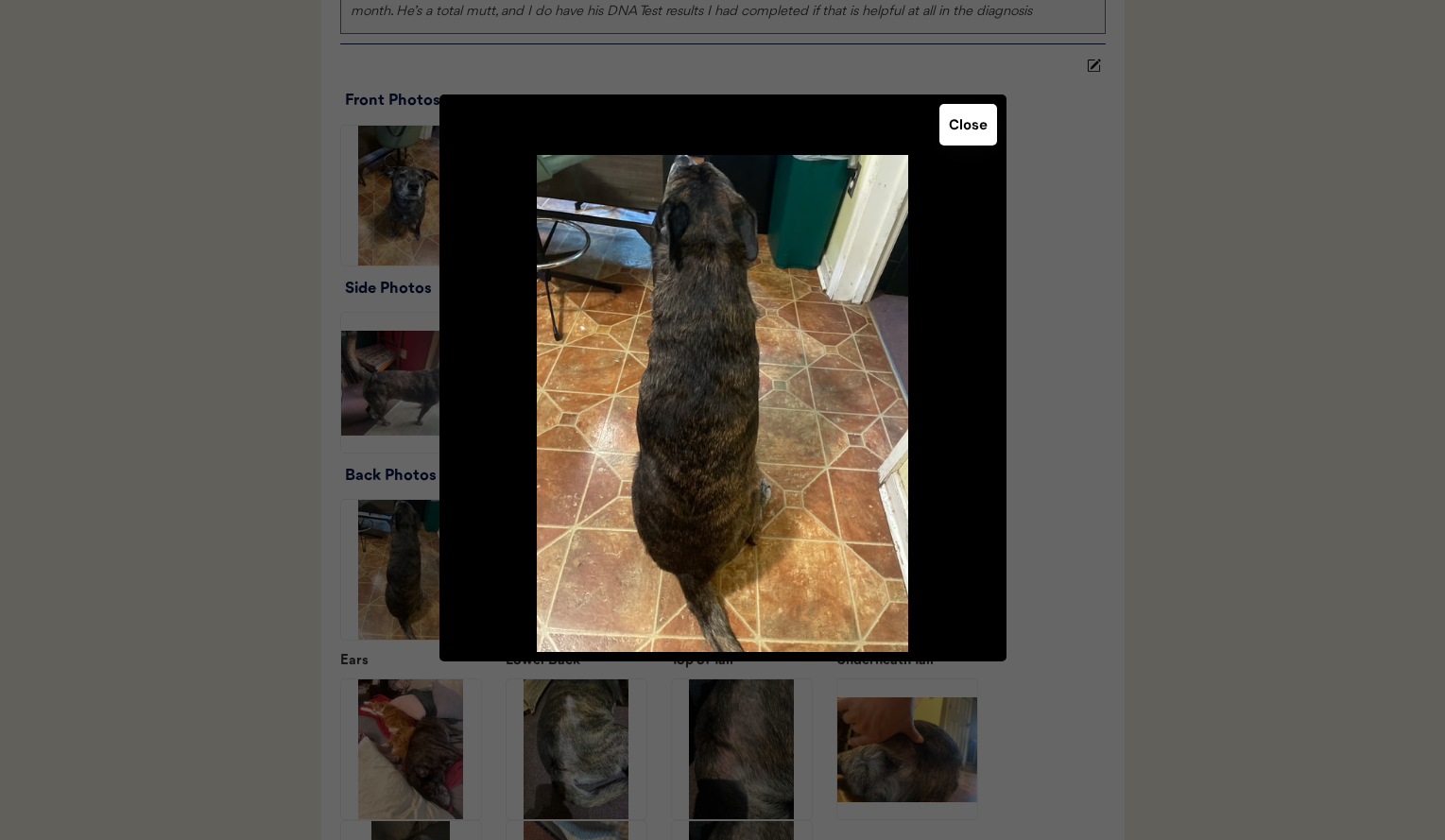
click at [213, 573] on div at bounding box center [722, 420] width 1445 height 840
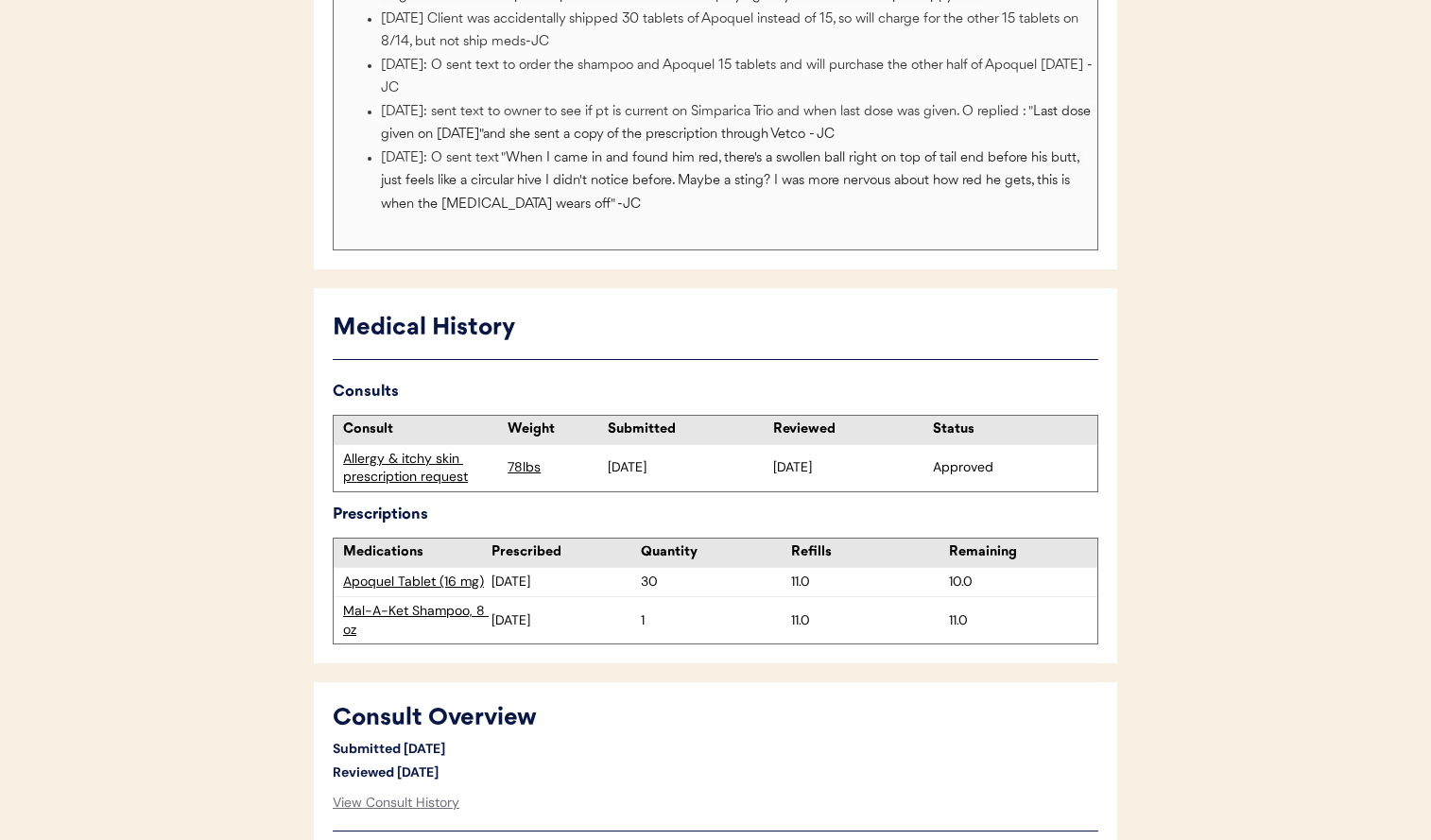
scroll to position [0, 0]
